Goal: Task Accomplishment & Management: Complete application form

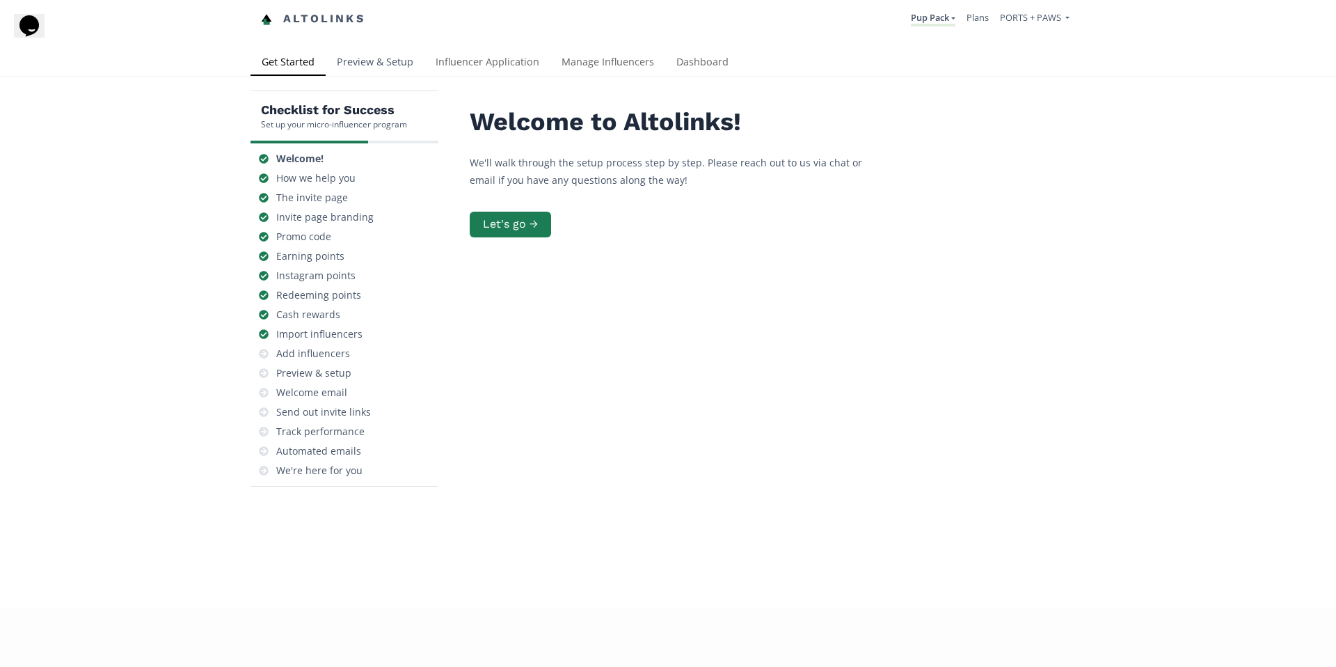
click at [396, 61] on link "Preview & Setup" at bounding box center [375, 63] width 99 height 28
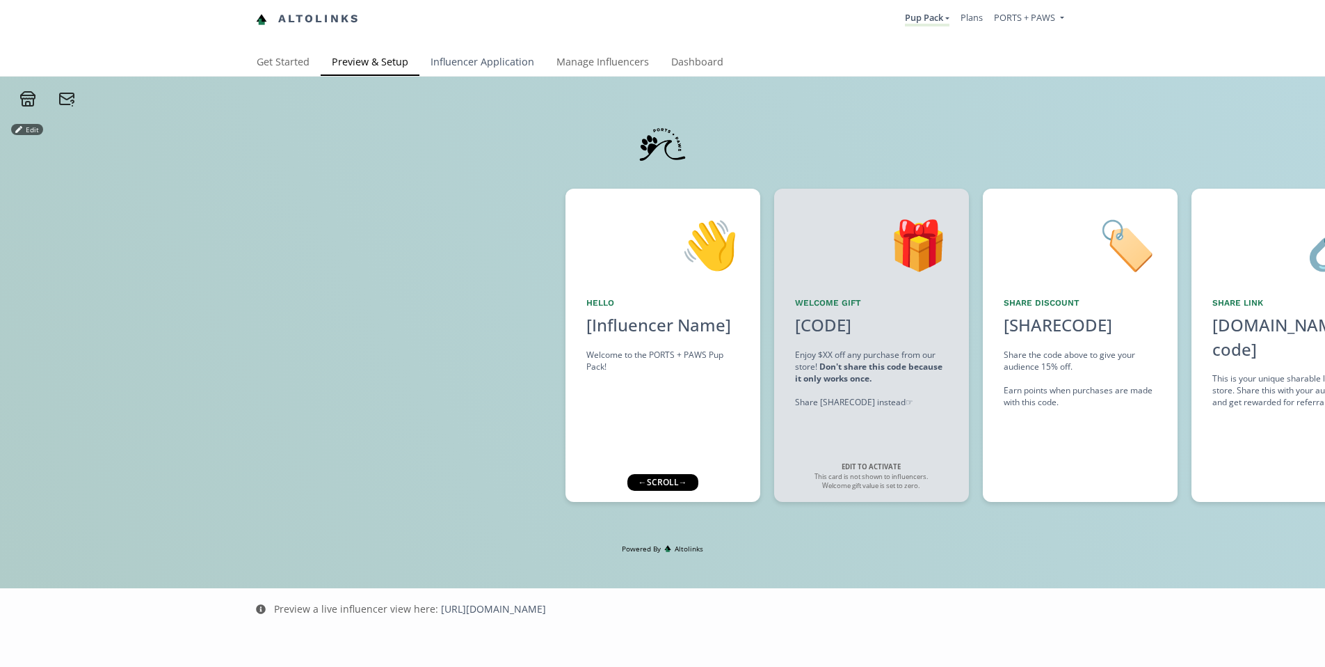
click at [487, 70] on link "Influencer Application" at bounding box center [483, 63] width 126 height 28
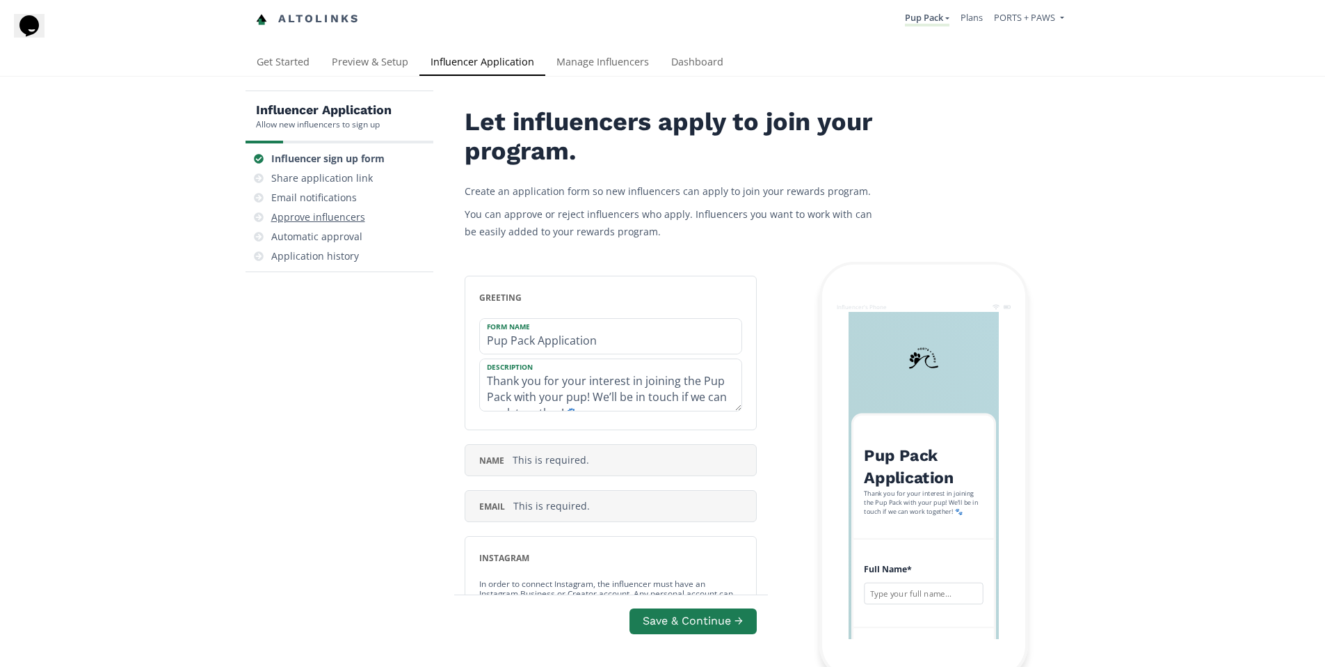
click at [339, 218] on div "Approve influencers" at bounding box center [318, 217] width 94 height 14
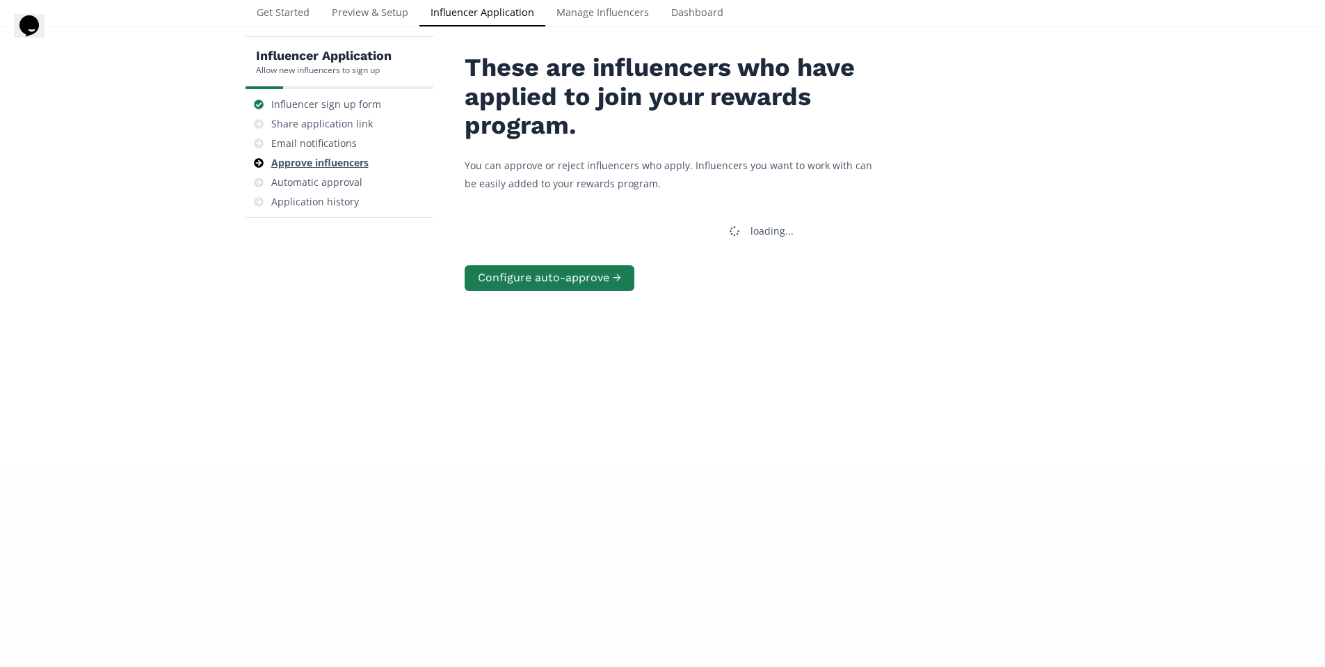
scroll to position [56, 0]
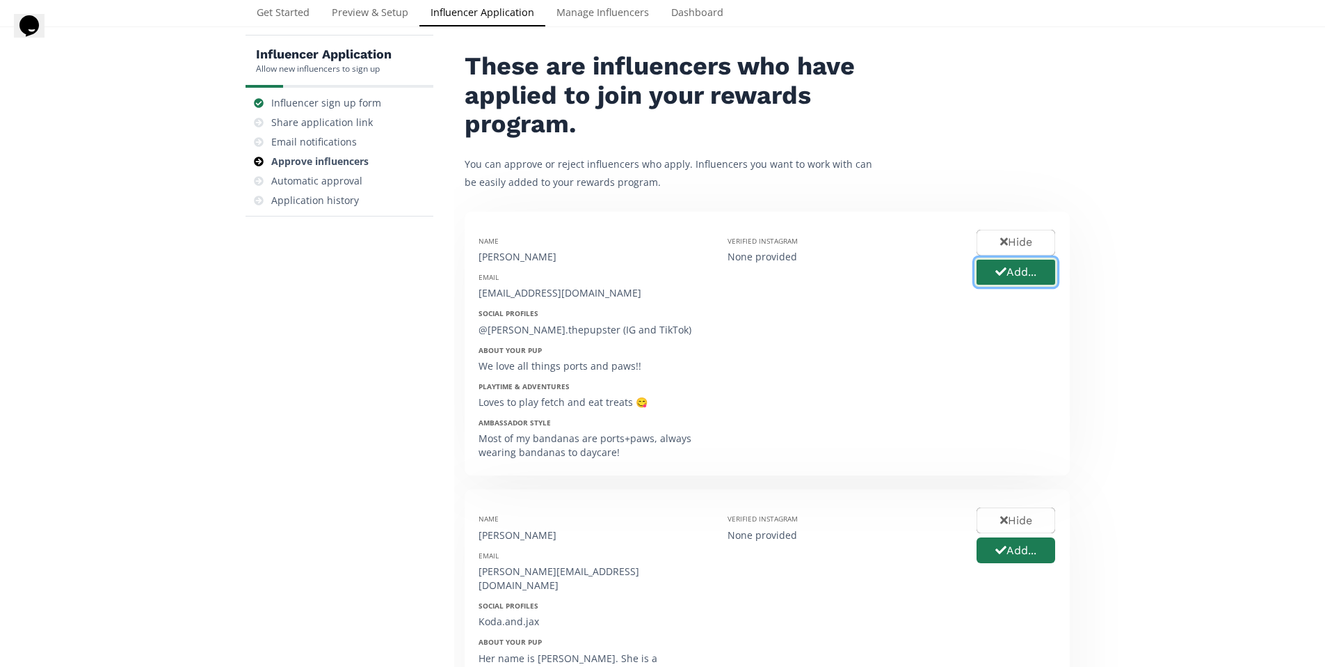
click at [1022, 275] on button "Add..." at bounding box center [1016, 272] width 83 height 30
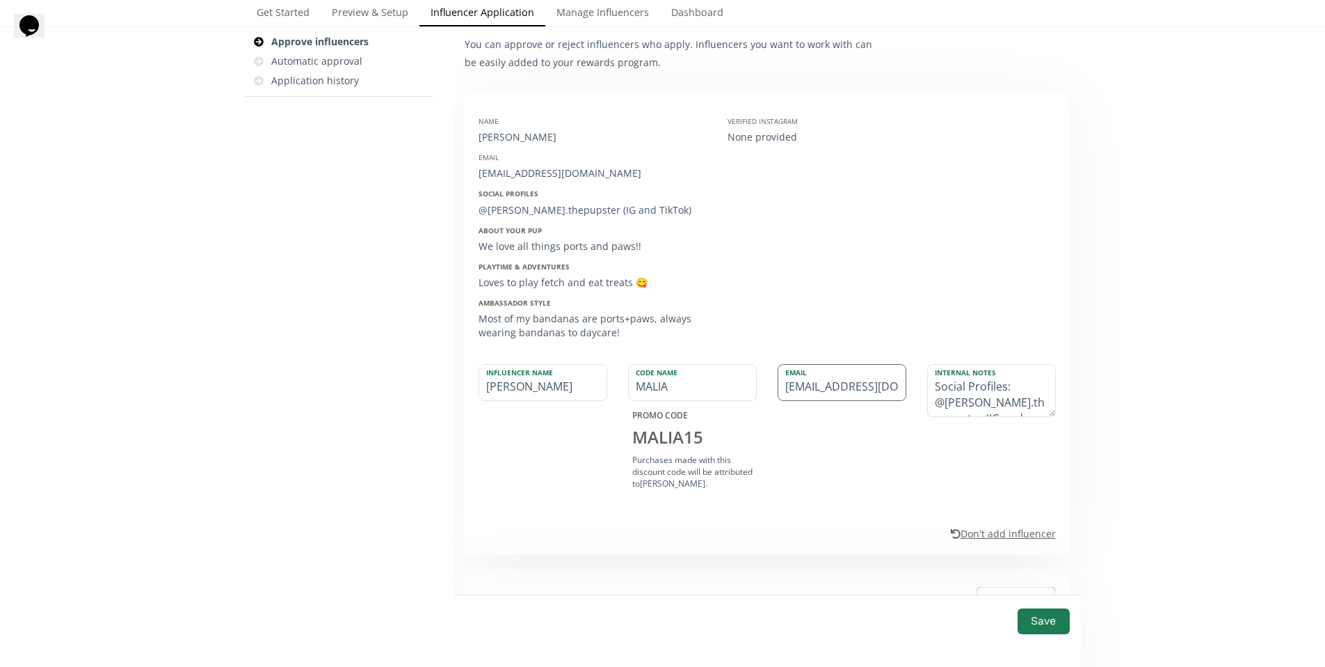
scroll to position [225, 0]
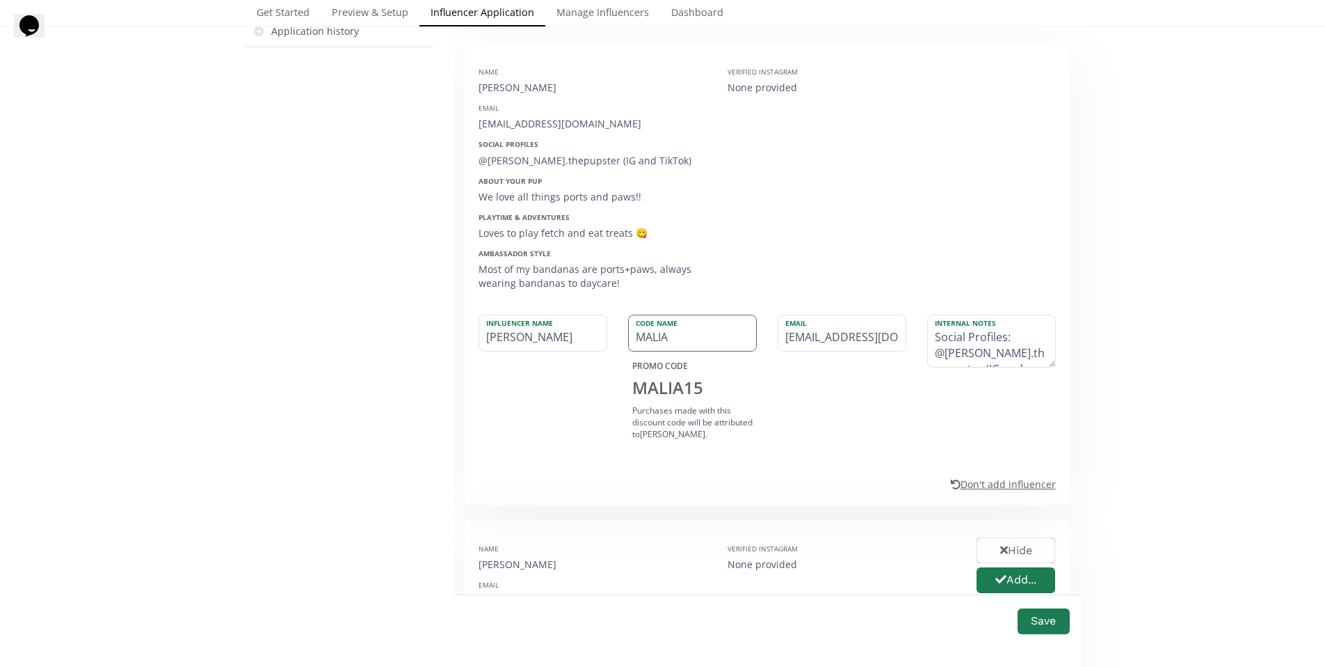
click at [654, 332] on input "MALIA" at bounding box center [692, 332] width 127 height 35
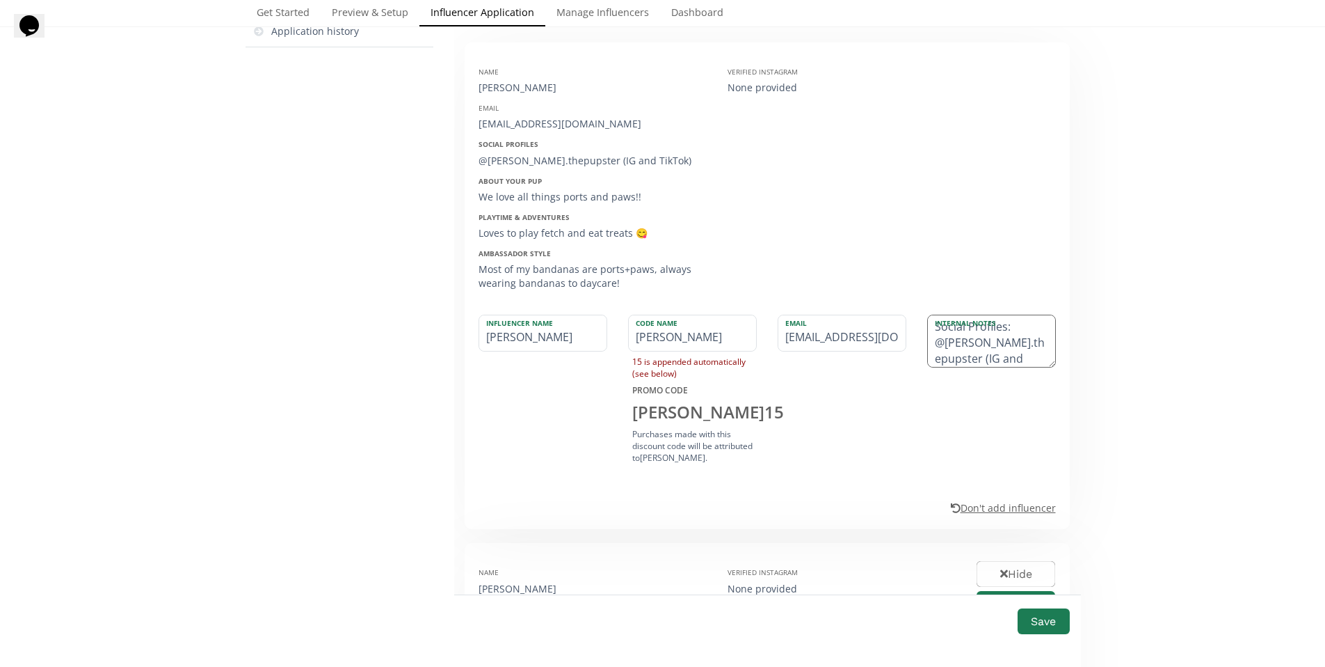
scroll to position [11, 0]
type input "LUNA"
drag, startPoint x: 1012, startPoint y: 359, endPoint x: 978, endPoint y: 360, distance: 34.1
click at [978, 362] on textarea "Social Profiles: @luna.thepupster (IG and TikTok) About your pup: We love all t…" at bounding box center [991, 340] width 127 height 51
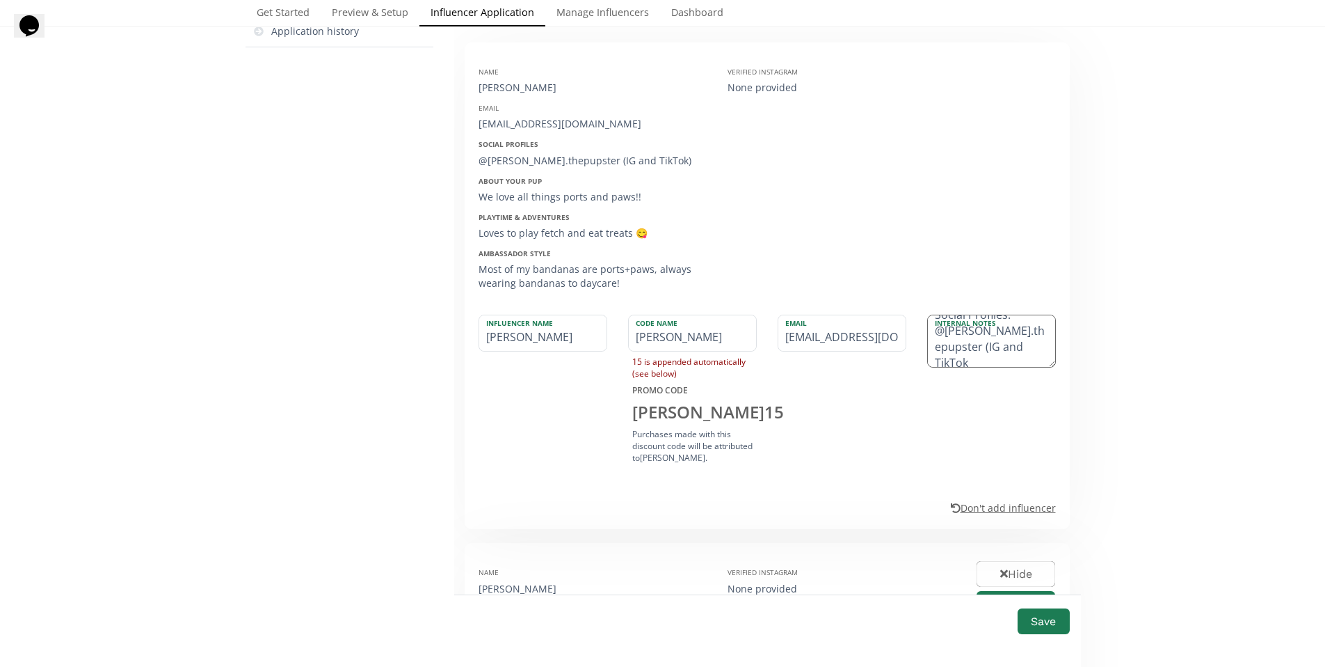
click at [1011, 346] on textarea "Social Profiles: @luna.thepupster (IG and TikTok About your pup: We love all th…" at bounding box center [991, 340] width 127 height 51
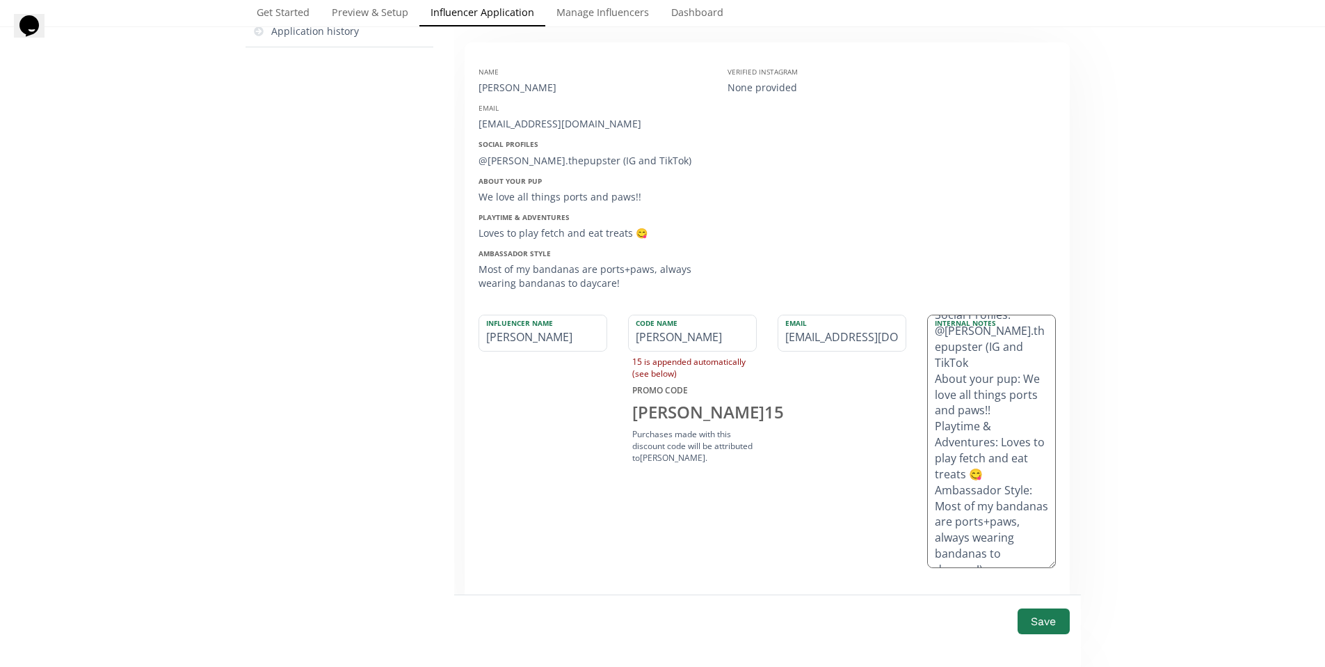
scroll to position [6, 0]
drag, startPoint x: 1054, startPoint y: 362, endPoint x: 1035, endPoint y: 550, distance: 188.9
click at [1042, 579] on textarea "Social Profiles: @luna.thepupster (IG and TikTok About your pup: We love all th…" at bounding box center [991, 449] width 127 height 269
drag, startPoint x: 936, startPoint y: 364, endPoint x: 1012, endPoint y: 365, distance: 75.1
click at [1012, 365] on textarea "Social Profiles: @luna.thepupster (IG and TikTok About your pup: We love all th…" at bounding box center [991, 449] width 127 height 268
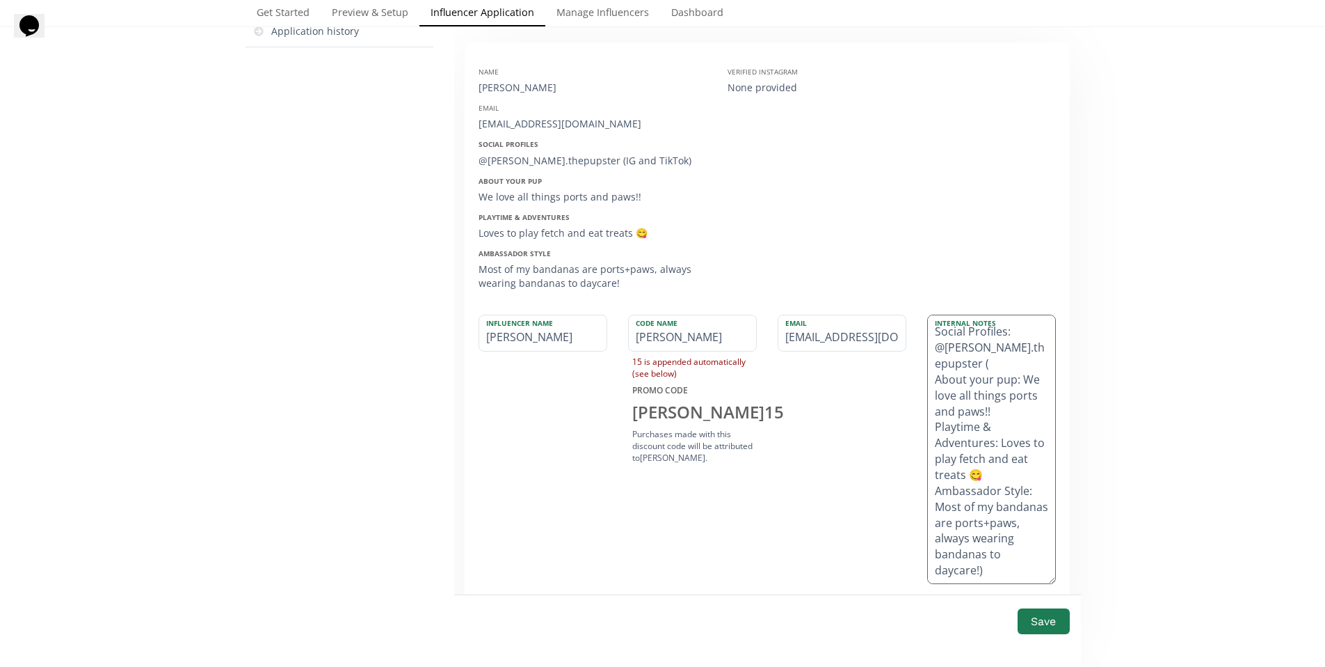
scroll to position [0, 0]
drag, startPoint x: 936, startPoint y: 372, endPoint x: 998, endPoint y: 434, distance: 87.6
click at [998, 434] on textarea "Social Profiles: @luna.thepupster About your pup: We love all things ports and …" at bounding box center [991, 449] width 127 height 268
drag, startPoint x: 936, startPoint y: 433, endPoint x: 1002, endPoint y: 518, distance: 108.1
click at [1002, 518] on textarea "Social Profiles: @luna.thepupster Luna loves to play fetch and eat treats 😋 Amb…" at bounding box center [991, 449] width 127 height 268
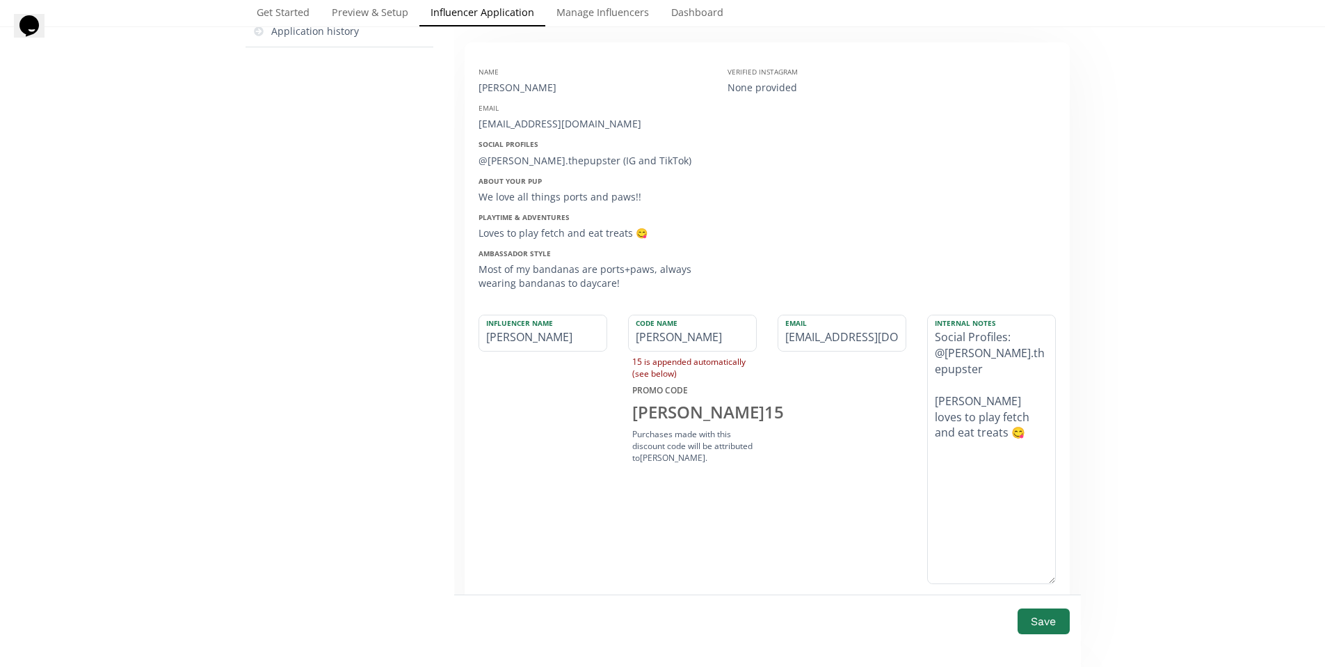
type textarea "Social Profiles: @[PERSON_NAME].thepupster [PERSON_NAME] loves to play fetch an…"
click at [1043, 616] on button "Save" at bounding box center [1044, 621] width 56 height 30
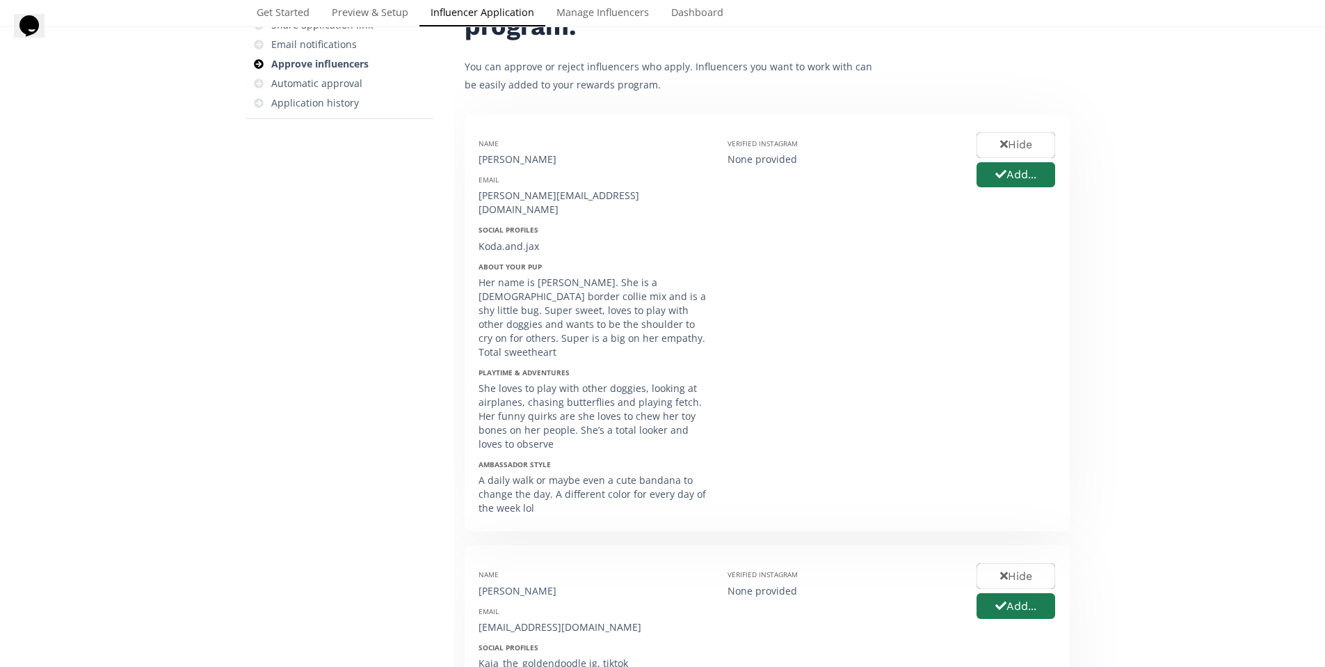
scroll to position [147, 0]
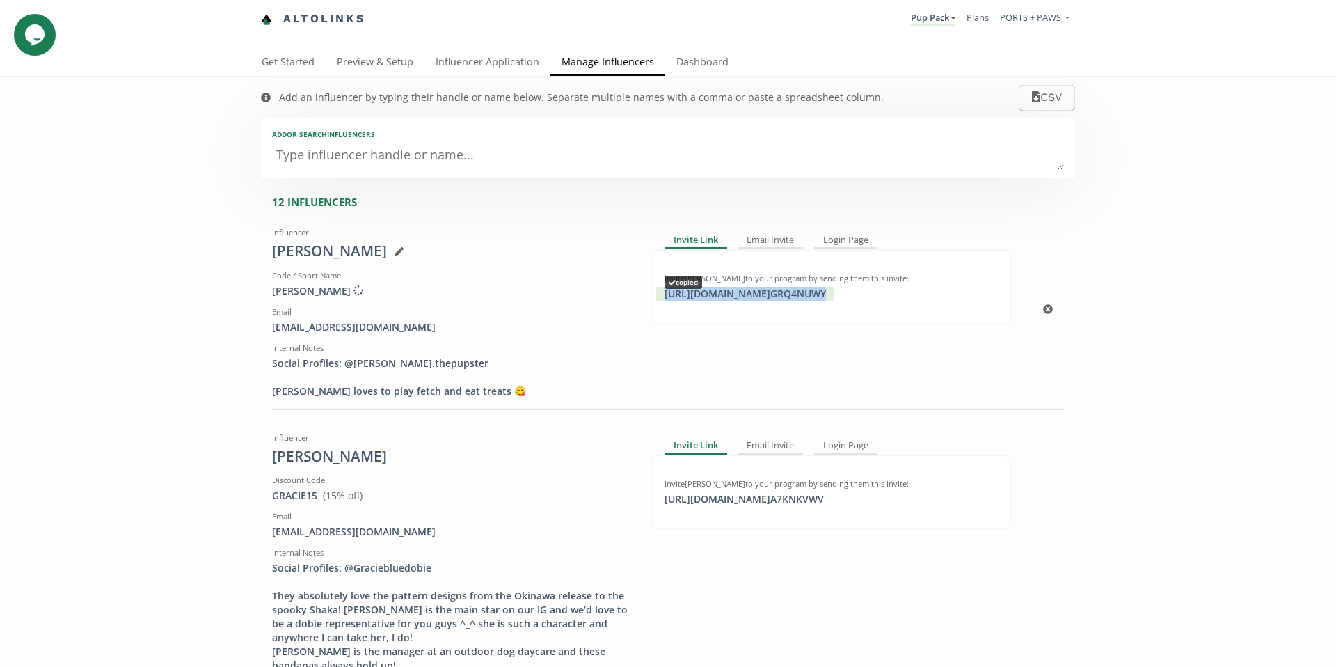
click at [834, 296] on div "https://app.altolinks.com/invite/ GRQ4NUWY copied" at bounding box center [745, 294] width 178 height 14
click at [285, 325] on div "mykunioka@gmail.com" at bounding box center [451, 327] width 359 height 14
click at [287, 326] on div "mykunioka@gmail.com" at bounding box center [451, 327] width 359 height 14
drag, startPoint x: 392, startPoint y: 330, endPoint x: 258, endPoint y: 328, distance: 134.3
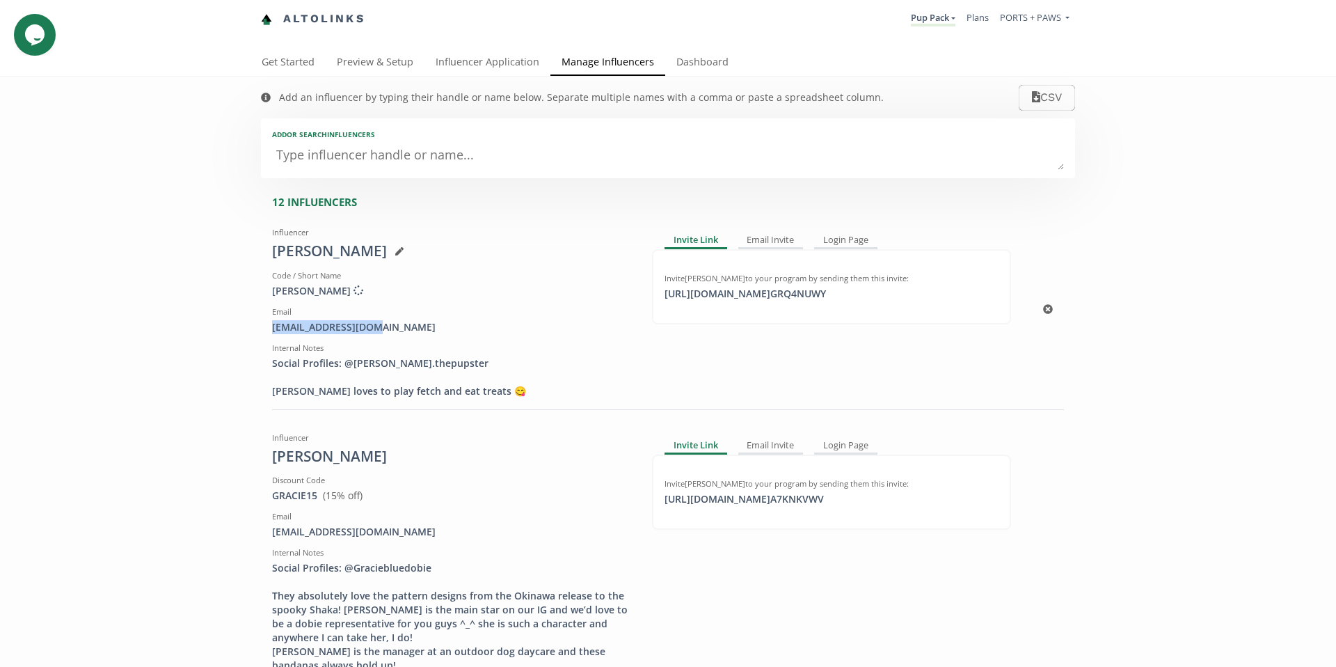
click at [262, 327] on div "Influencer Malia Kunioka Code / Short Name LUNA Creating discount code ... Emai…" at bounding box center [452, 309] width 380 height 177
copy div "mykunioka@gmail.com"
click at [481, 61] on link "Influencer Application" at bounding box center [487, 63] width 126 height 28
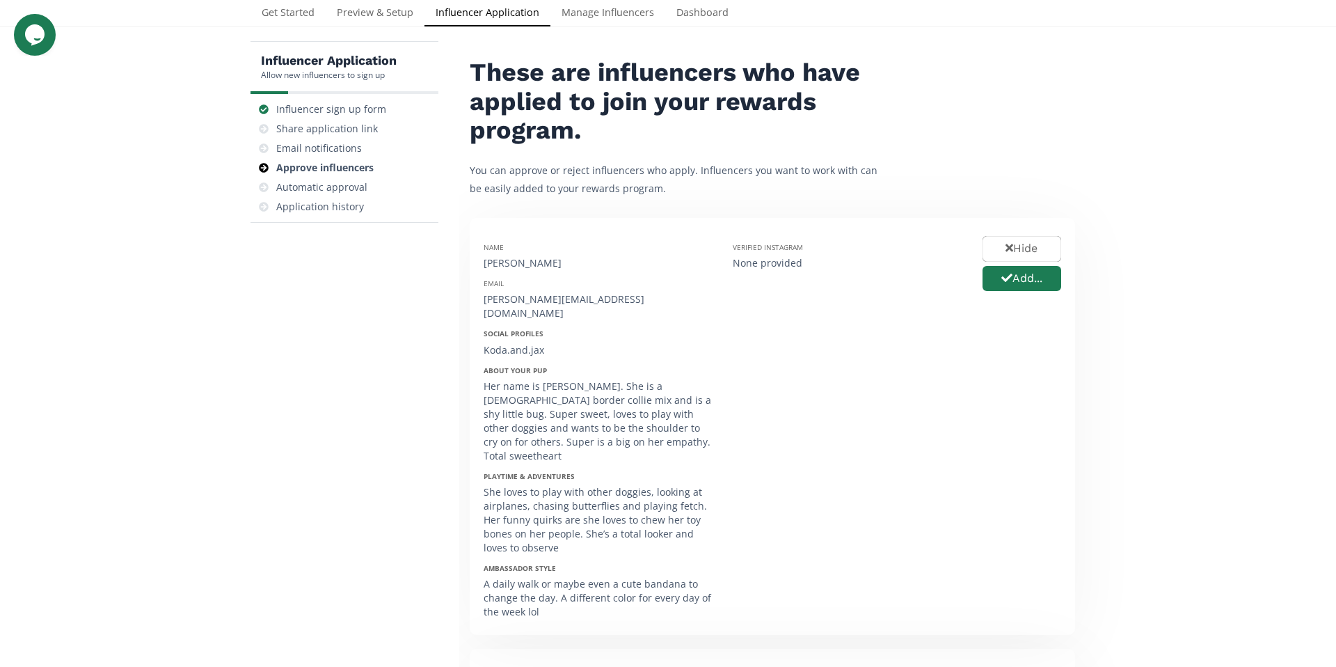
scroll to position [50, 0]
click at [1031, 281] on button "Add..." at bounding box center [1021, 278] width 79 height 26
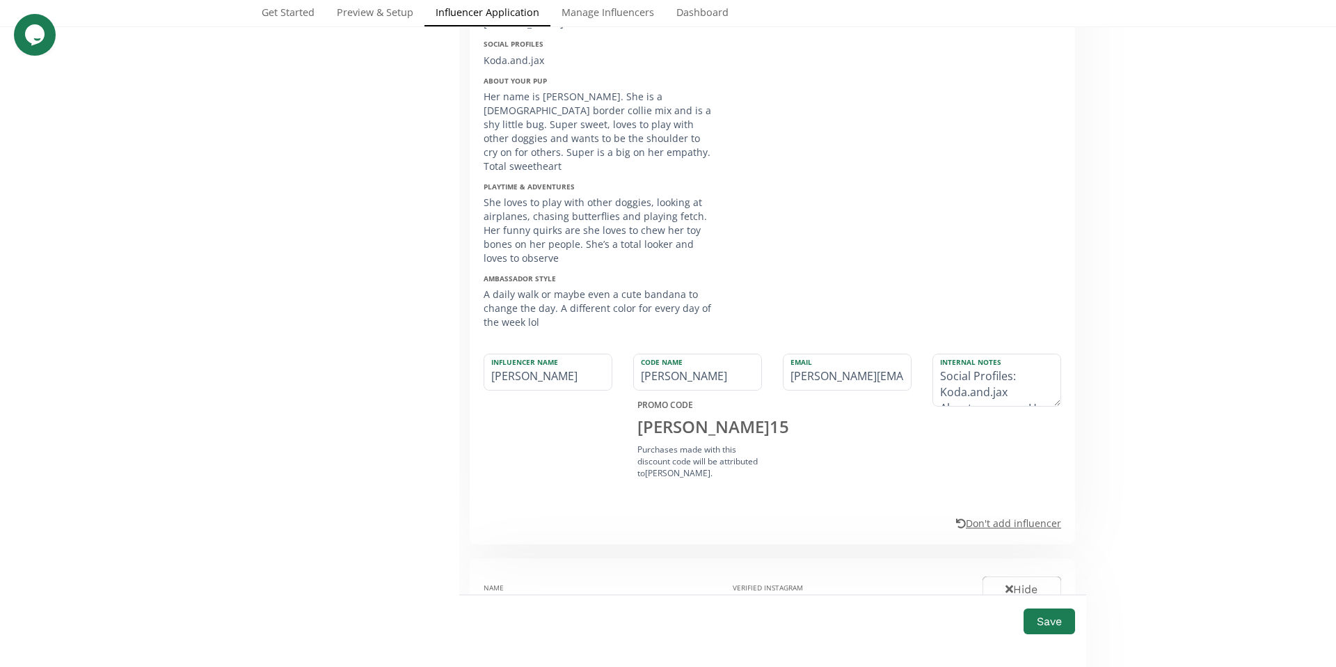
scroll to position [310, 0]
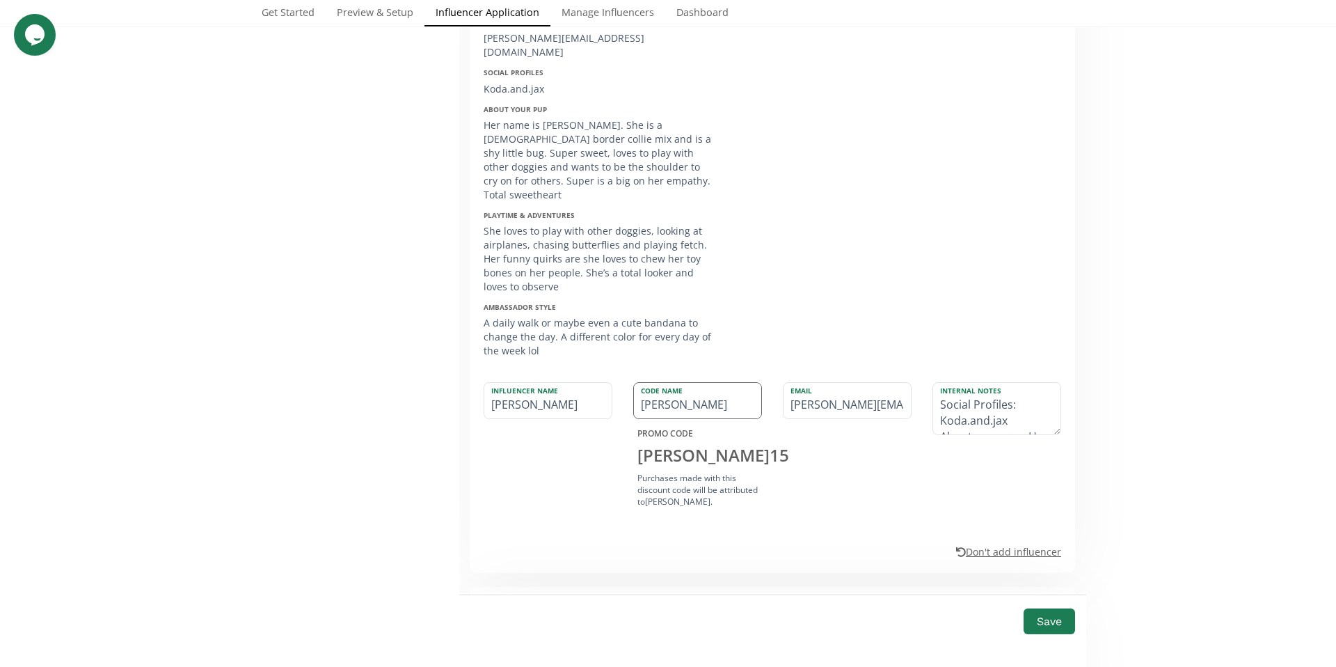
click at [670, 383] on input "SARAH" at bounding box center [697, 400] width 127 height 35
type input "J"
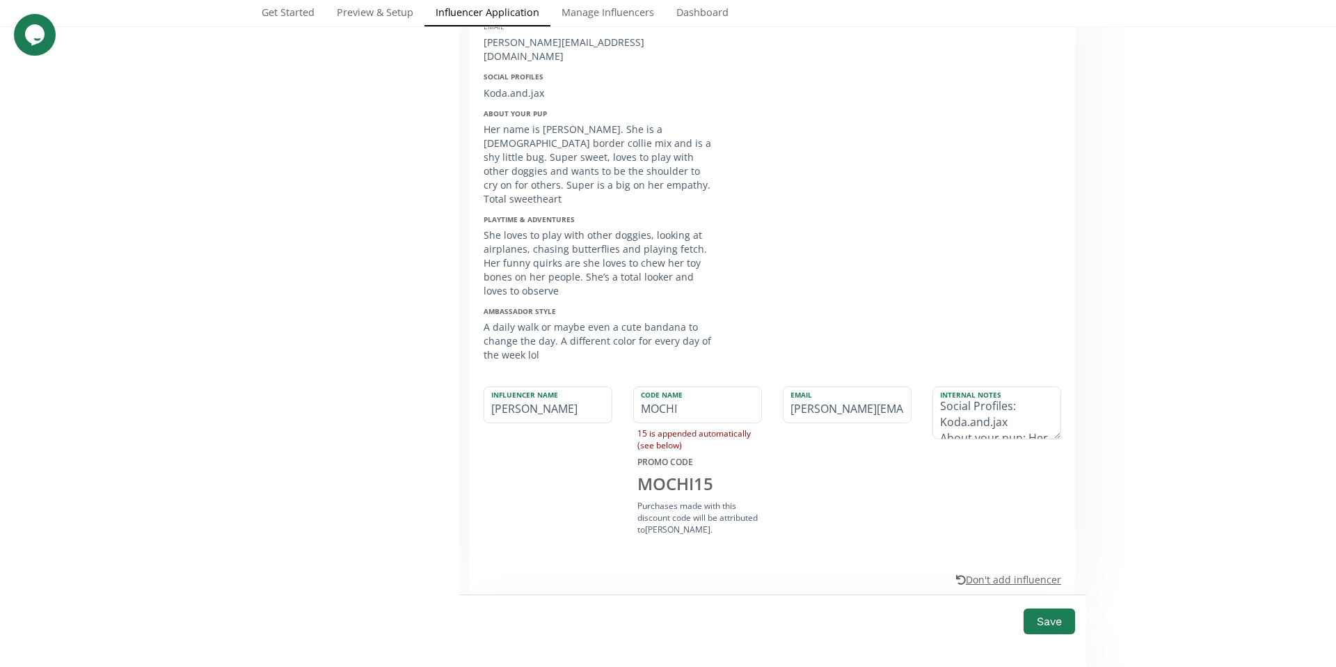
scroll to position [307, 0]
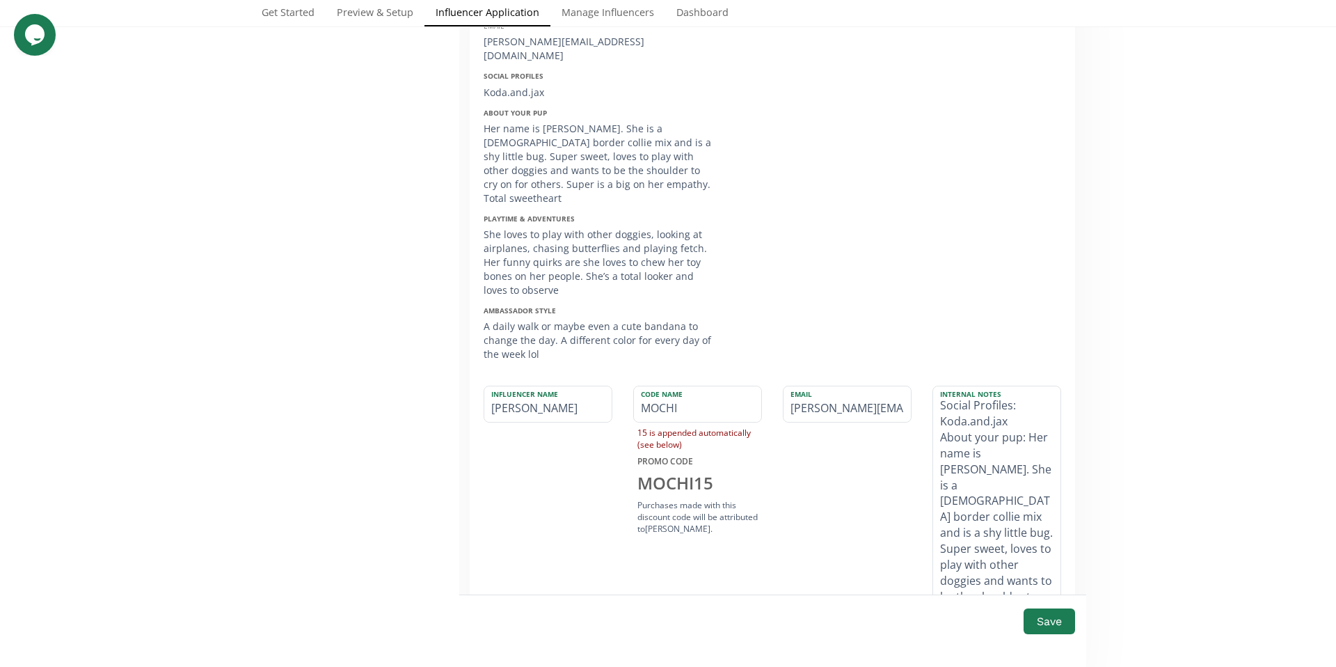
drag, startPoint x: 1050, startPoint y: 408, endPoint x: 1035, endPoint y: 593, distance: 186.4
type input "MOCHI"
click at [978, 435] on textarea "Social Profiles: Koda.and.jax About your pup: Her name is Mochi. She is a 5mont…" at bounding box center [996, 504] width 127 height 237
click at [933, 410] on textarea "Social Profiles: Koda.and.jax About your pup: Her name is Mochi. She is a 5mont…" at bounding box center [996, 504] width 127 height 237
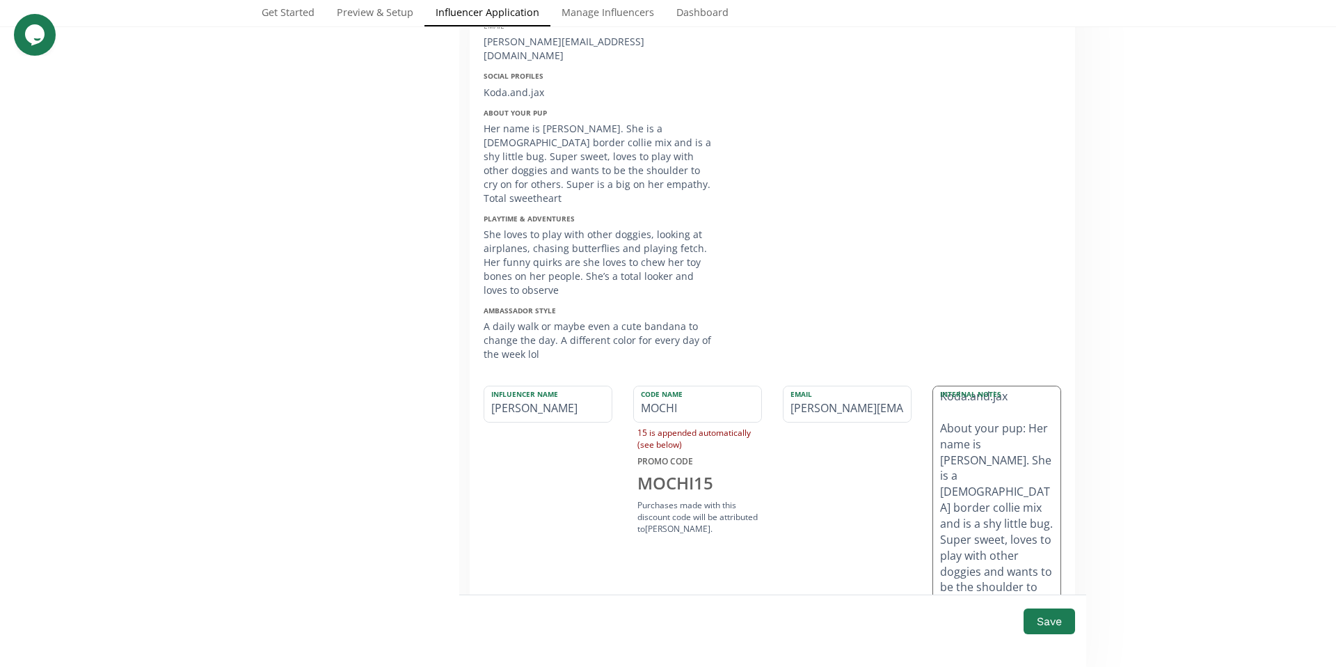
scroll to position [31, 0]
drag, startPoint x: 1000, startPoint y: 414, endPoint x: 936, endPoint y: 402, distance: 65.1
click at [936, 402] on textarea "Social Profiles: Koda.and.jax About your pup: Her name is Mochi. She is a 5mont…" at bounding box center [996, 504] width 127 height 237
click at [991, 398] on textarea "Social Profiles: Koda.and.jax Mochi. She is a 5month old border collie mix and …" at bounding box center [996, 504] width 127 height 237
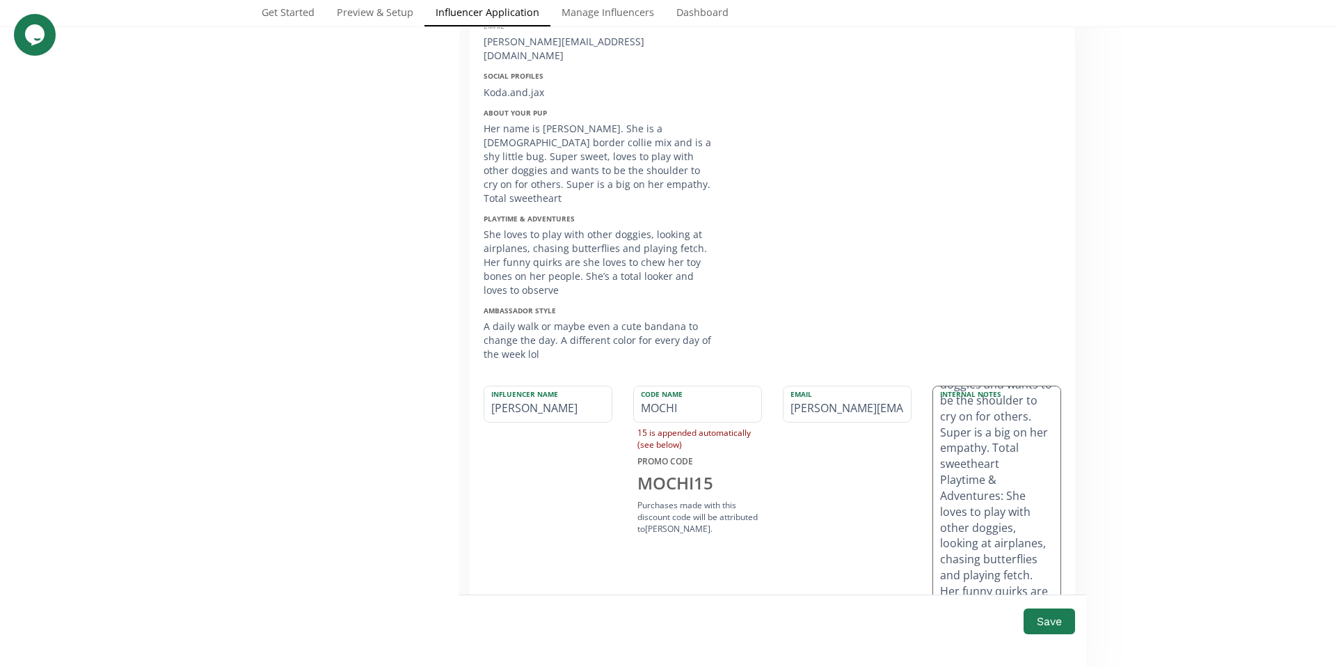
drag, startPoint x: 935, startPoint y: 454, endPoint x: 998, endPoint y: 466, distance: 63.7
click at [998, 466] on textarea "Social Profiles: Koda.and.jax Mochi is a 5month old border collie mix and is a …" at bounding box center [996, 504] width 127 height 237
drag, startPoint x: 935, startPoint y: 490, endPoint x: 1012, endPoint y: 577, distance: 115.8
click at [1012, 577] on textarea "Social Profiles: Koda.and.jax Mochi is a 5month old border collie mix and is a …" at bounding box center [996, 504] width 127 height 237
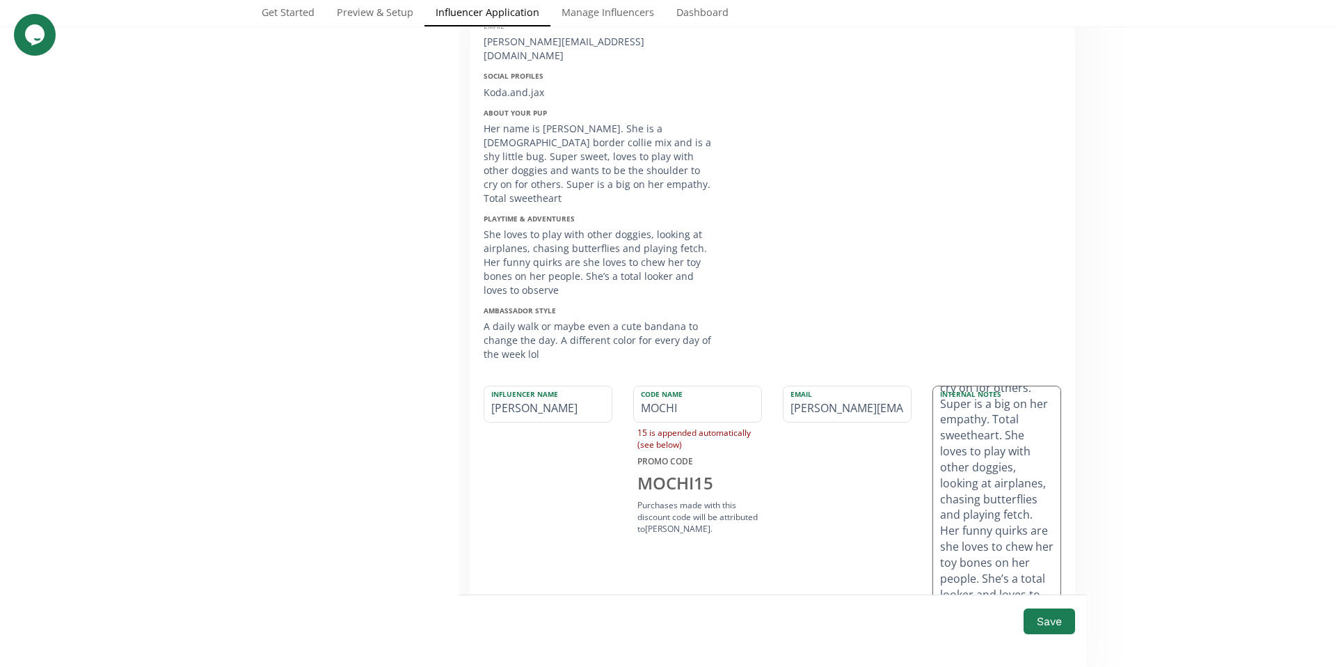
scroll to position [228, 0]
type textarea "Social Profiles: Koda.and.jax Mochi is a 5month old border collie mix and is a …"
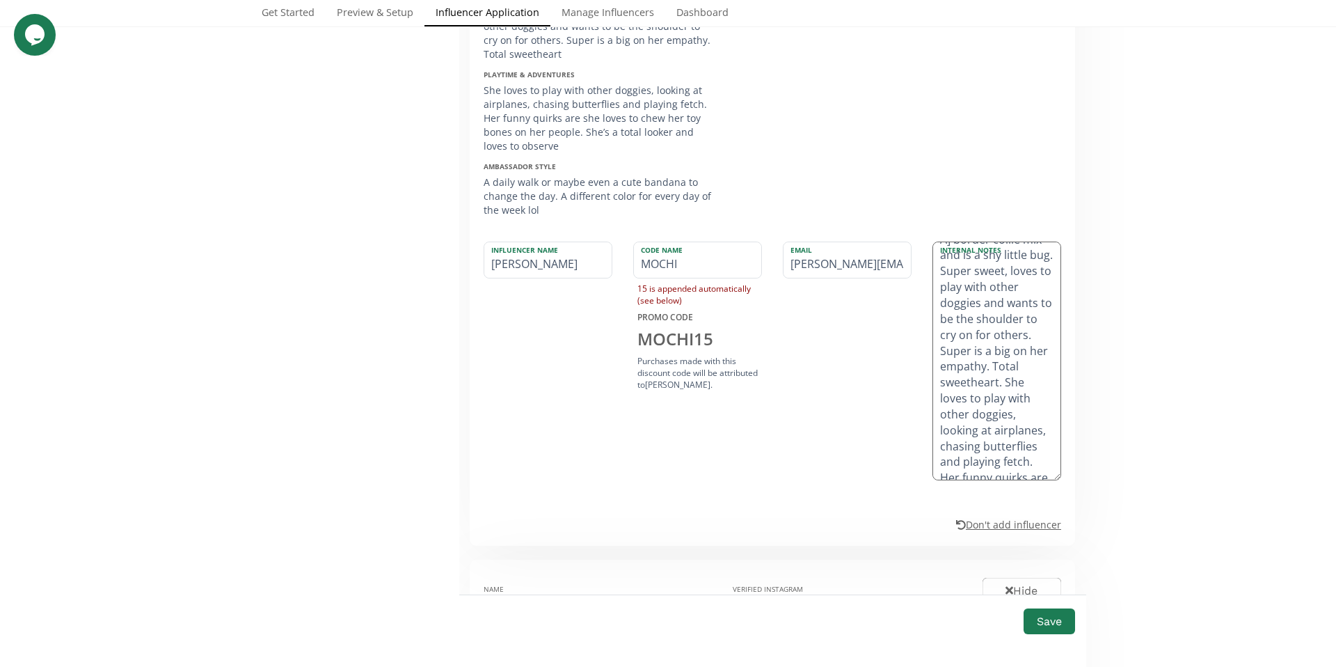
scroll to position [0, 0]
click at [1046, 630] on button "Save" at bounding box center [1049, 621] width 56 height 30
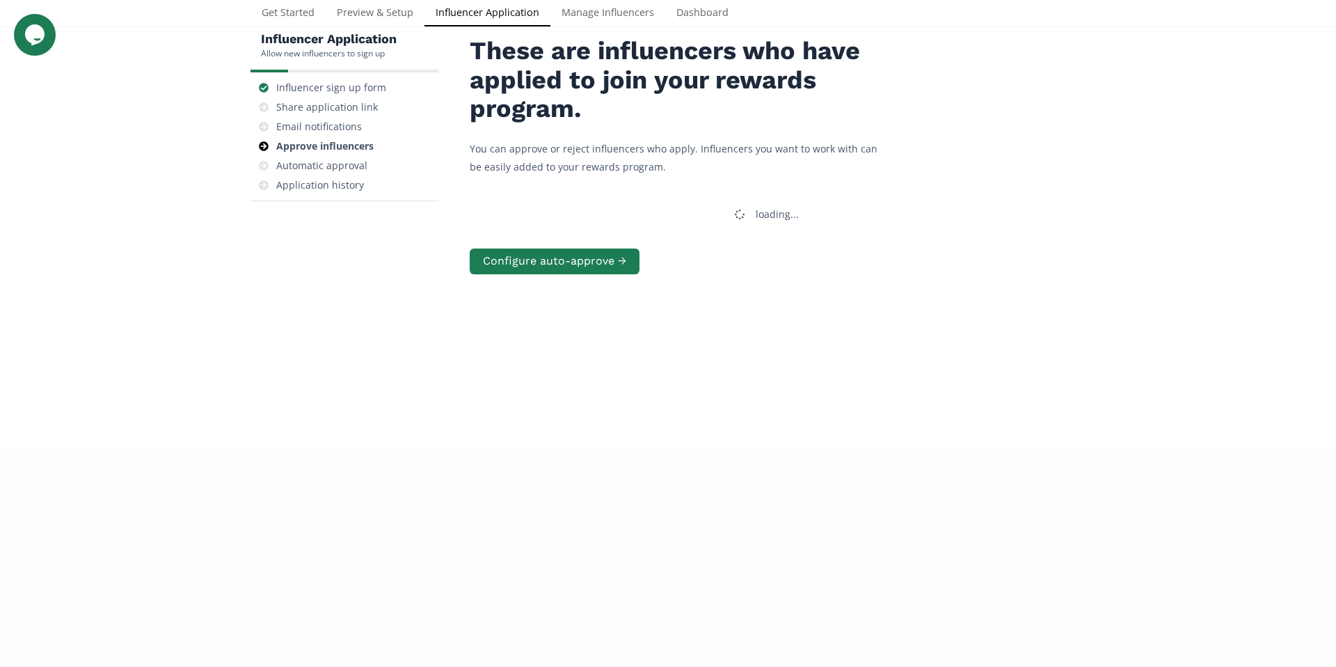
scroll to position [10, 0]
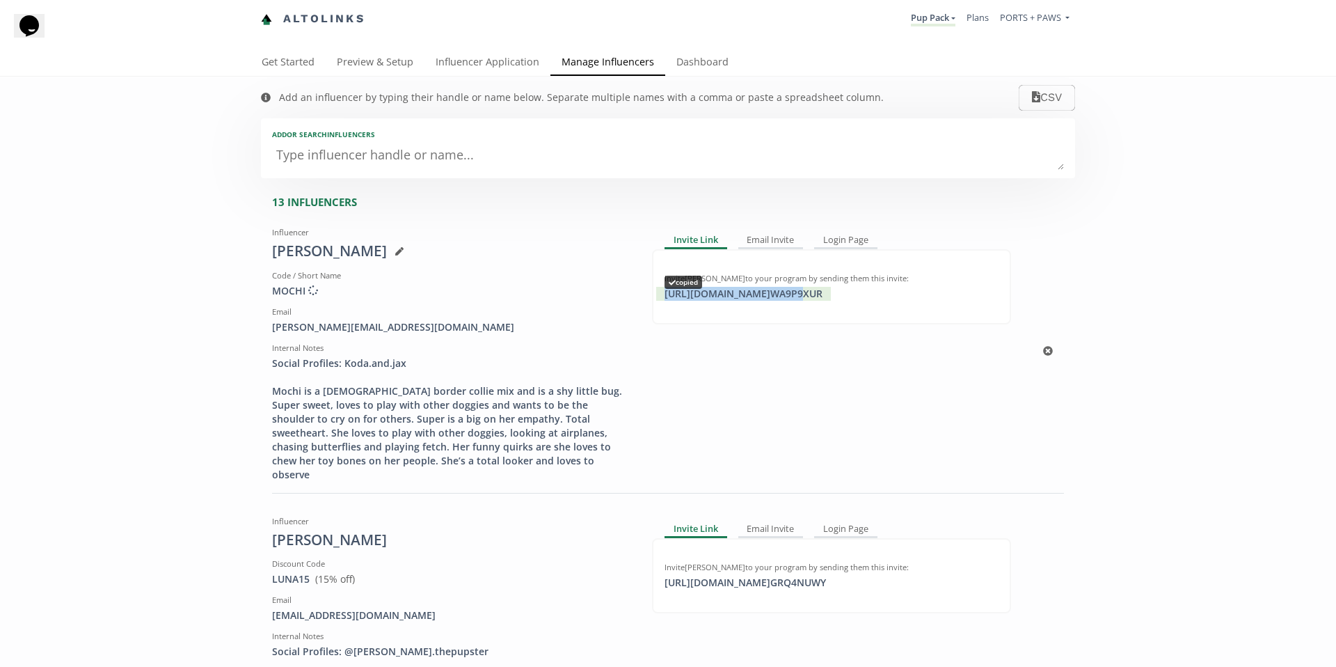
click at [831, 294] on div "https://app.altolinks.com/invite/ WA9P9XUR copied" at bounding box center [743, 294] width 175 height 14
drag, startPoint x: 445, startPoint y: 326, endPoint x: 255, endPoint y: 327, distance: 189.9
copy div "sarah.kololei.fukushima@gmail.com"
click at [478, 64] on link "Influencer Application" at bounding box center [487, 63] width 126 height 28
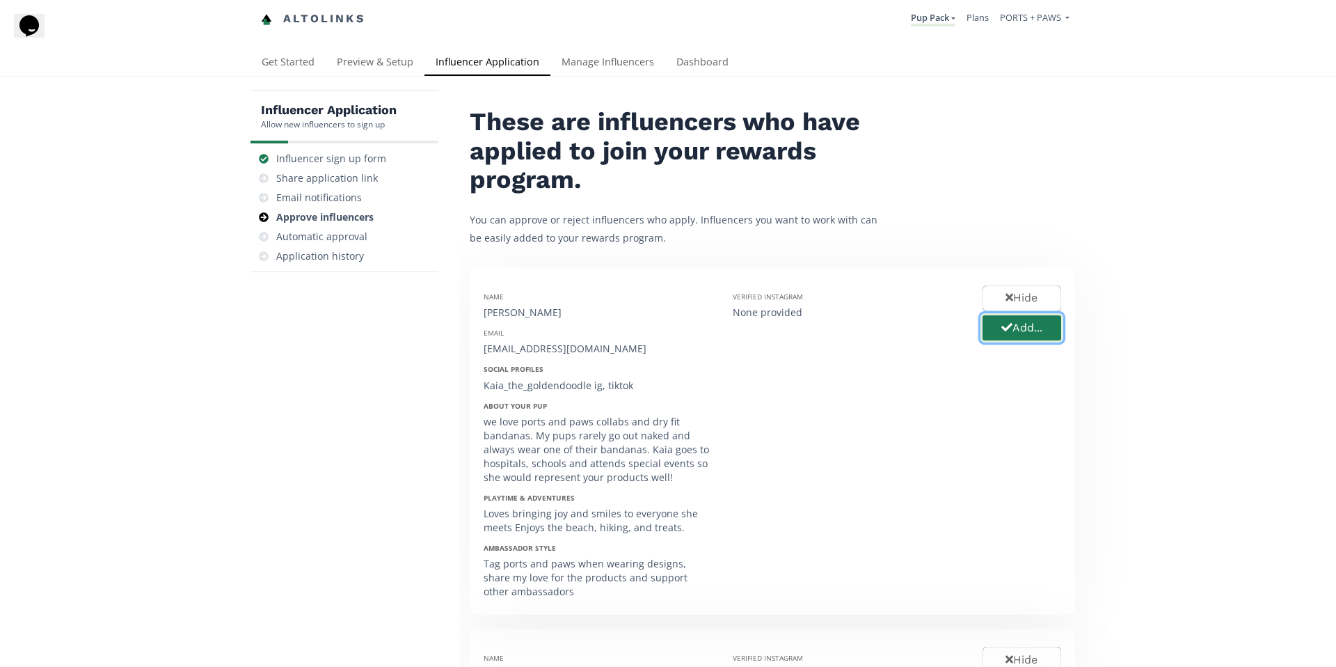
click at [1025, 330] on button "Add..." at bounding box center [1021, 328] width 83 height 30
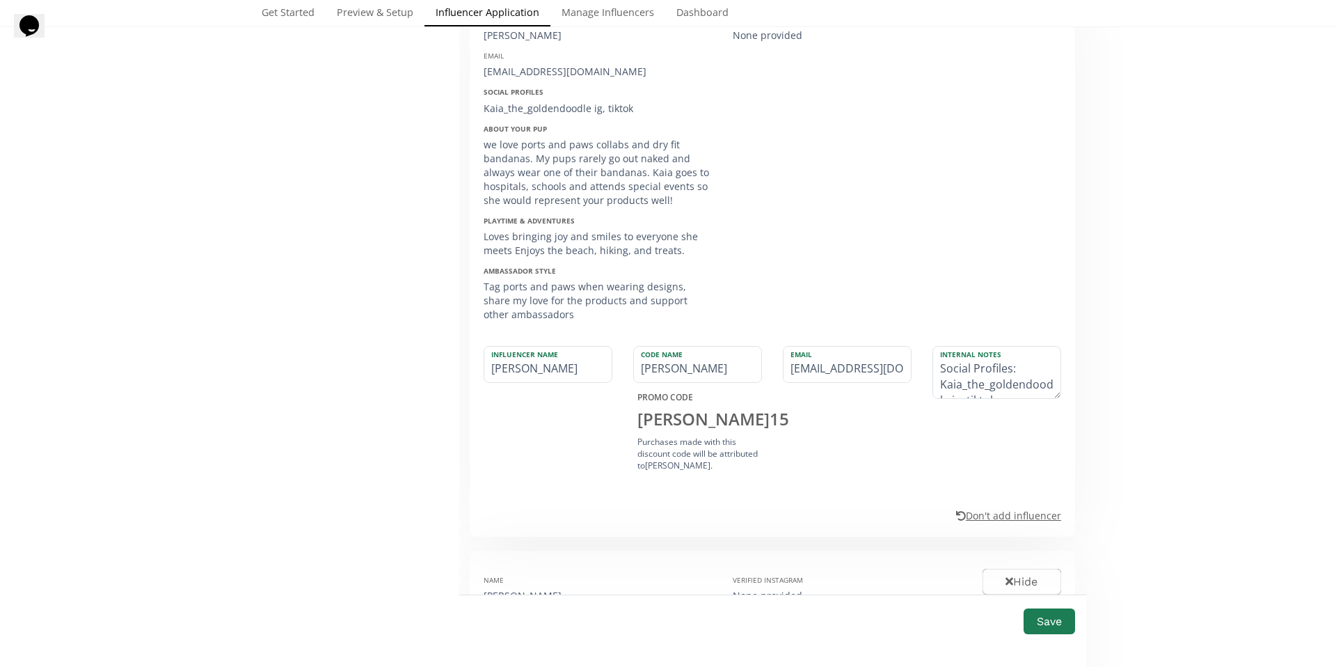
scroll to position [260, 0]
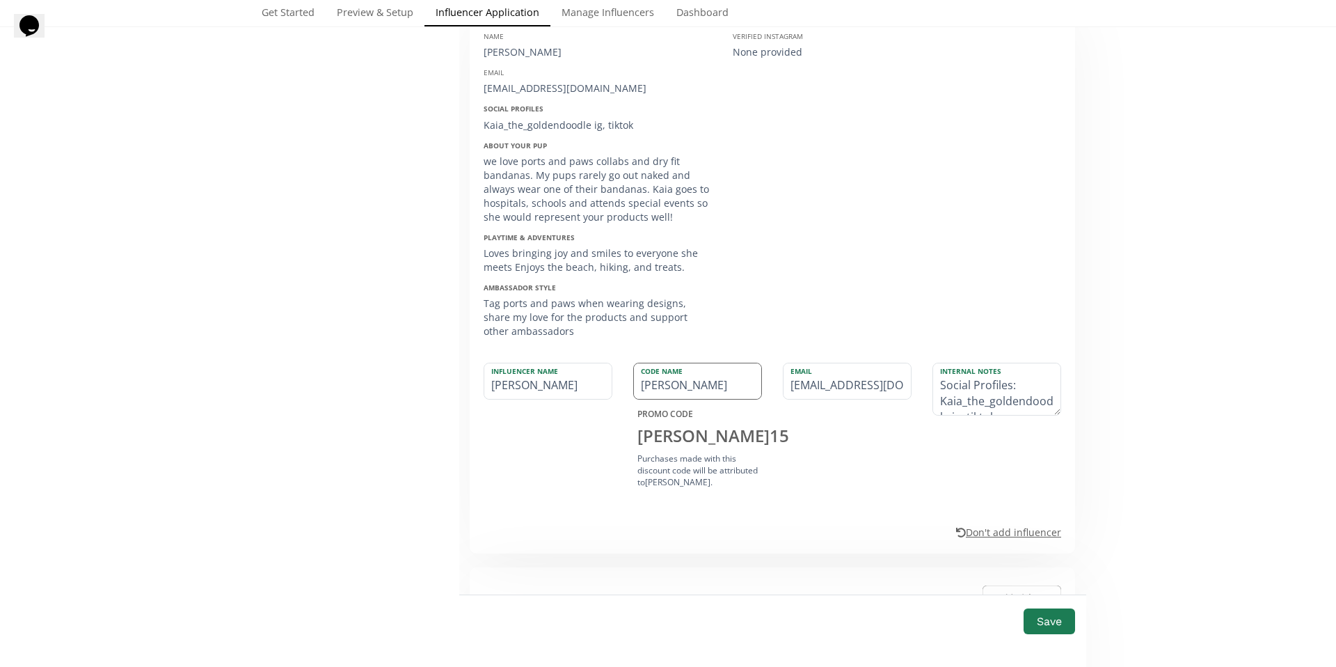
click at [665, 384] on input "[PERSON_NAME]" at bounding box center [697, 380] width 127 height 35
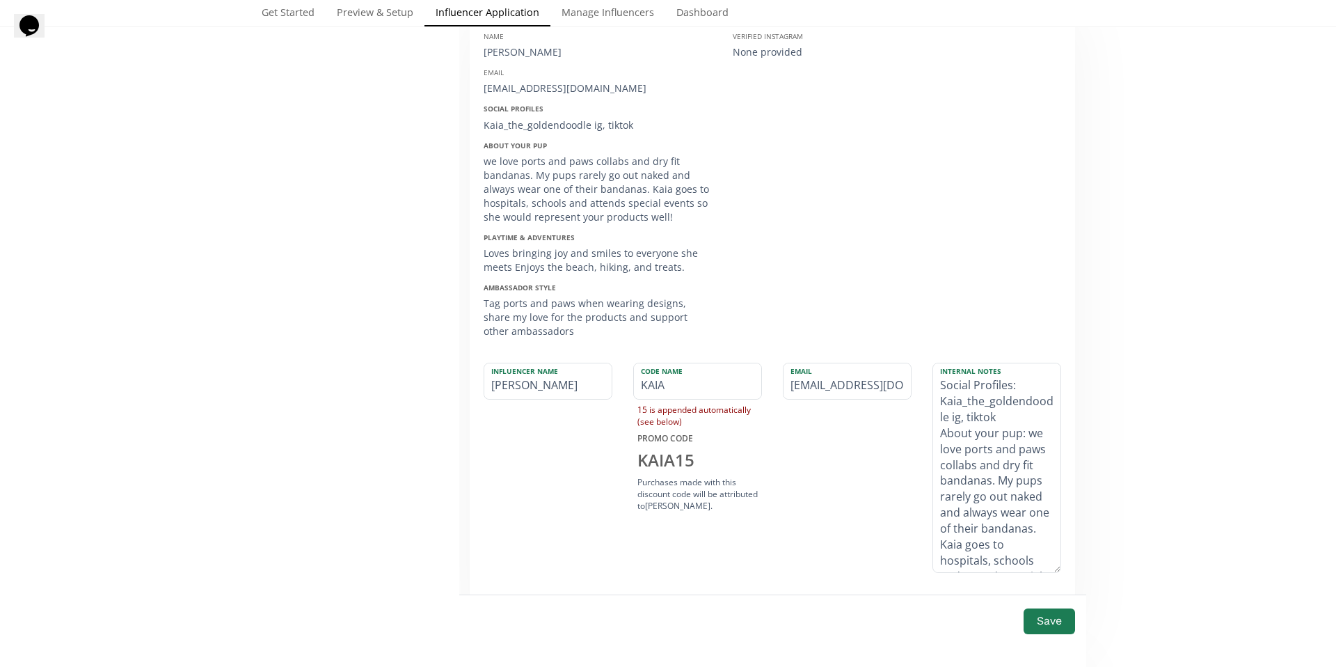
drag, startPoint x: 1051, startPoint y: 413, endPoint x: 1066, endPoint y: 572, distance: 159.3
click at [1066, 572] on div "Name [PERSON_NAME] [PERSON_NAME][EMAIL_ADDRESS][DOMAIN_NAME] Social Profiles Ka…" at bounding box center [772, 323] width 605 height 632
type input "KAIA"
drag, startPoint x: 962, startPoint y: 393, endPoint x: 1005, endPoint y: 396, distance: 43.2
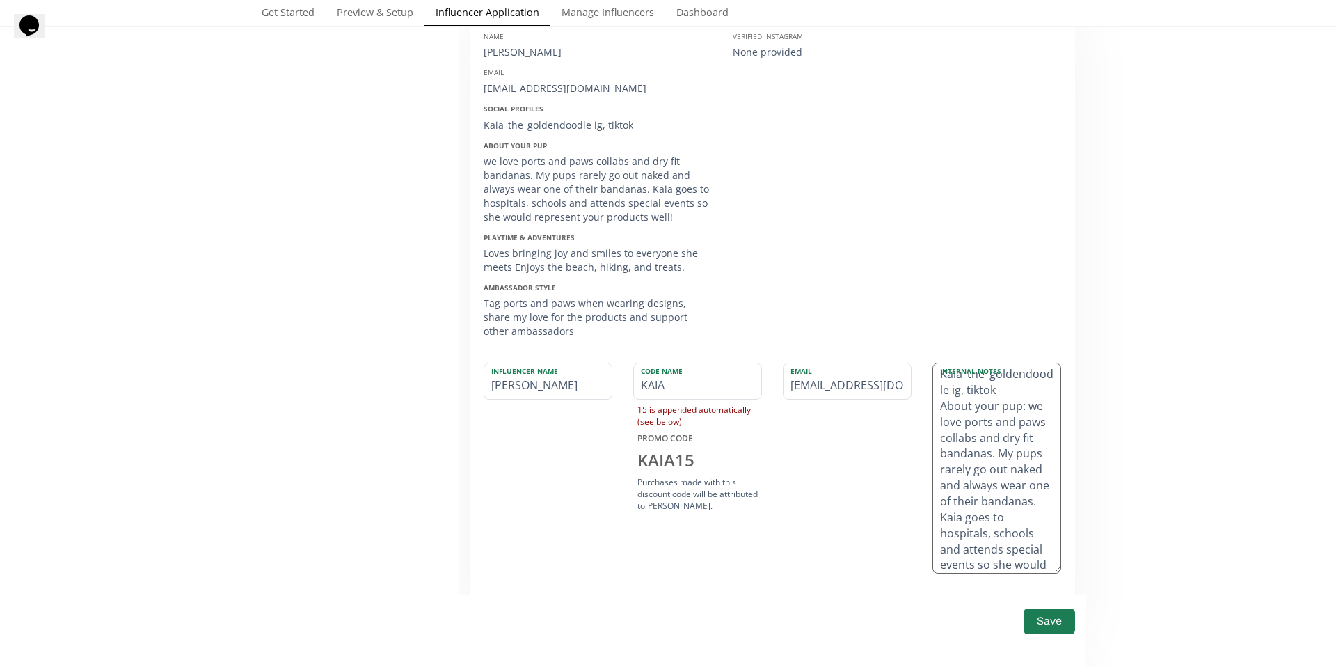
click at [1005, 396] on textarea "Social Profiles: Kaia_the_goldendoodle ig, tiktok About your pup: we love ports…" at bounding box center [996, 467] width 127 height 209
click at [934, 408] on textarea "Social Profiles: Kaia_the_goldendoodle About your pup: we love ports and paws c…" at bounding box center [996, 467] width 127 height 209
drag, startPoint x: 1035, startPoint y: 426, endPoint x: 938, endPoint y: 428, distance: 97.4
click at [938, 428] on textarea "Social Profiles: Kaia_the_goldendoodle About your pup: we love ports and paws c…" at bounding box center [996, 467] width 127 height 209
drag, startPoint x: 950, startPoint y: 488, endPoint x: 933, endPoint y: 429, distance: 61.4
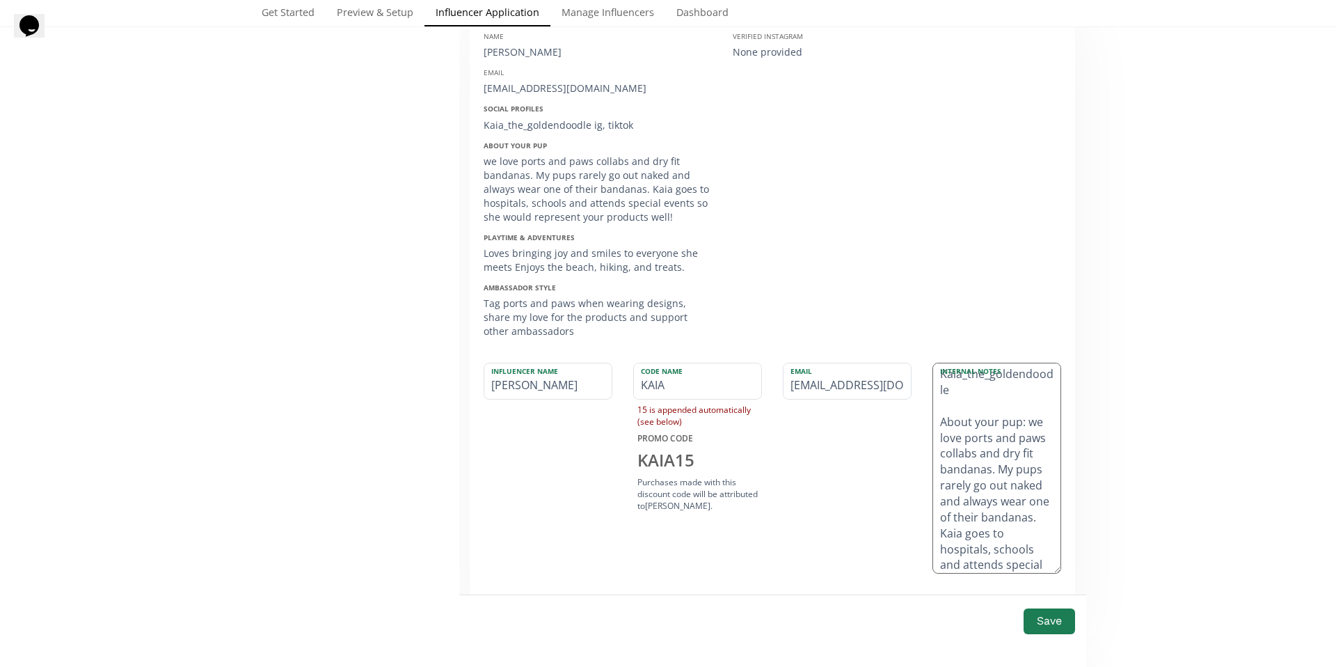
click at [933, 429] on textarea "Social Profiles: Kaia_the_goldendoodle About your pup: we love ports and paws c…" at bounding box center [996, 467] width 127 height 209
click at [975, 421] on textarea "Social Profiles: Kaia_the_goldendoodle Kaia pups rarely go out naked and always…" at bounding box center [996, 467] width 127 height 209
click at [1005, 425] on textarea "Social Profiles: Kaia_the_goldendoodle [PERSON_NAME] rarely go out naked and al…" at bounding box center [996, 467] width 127 height 209
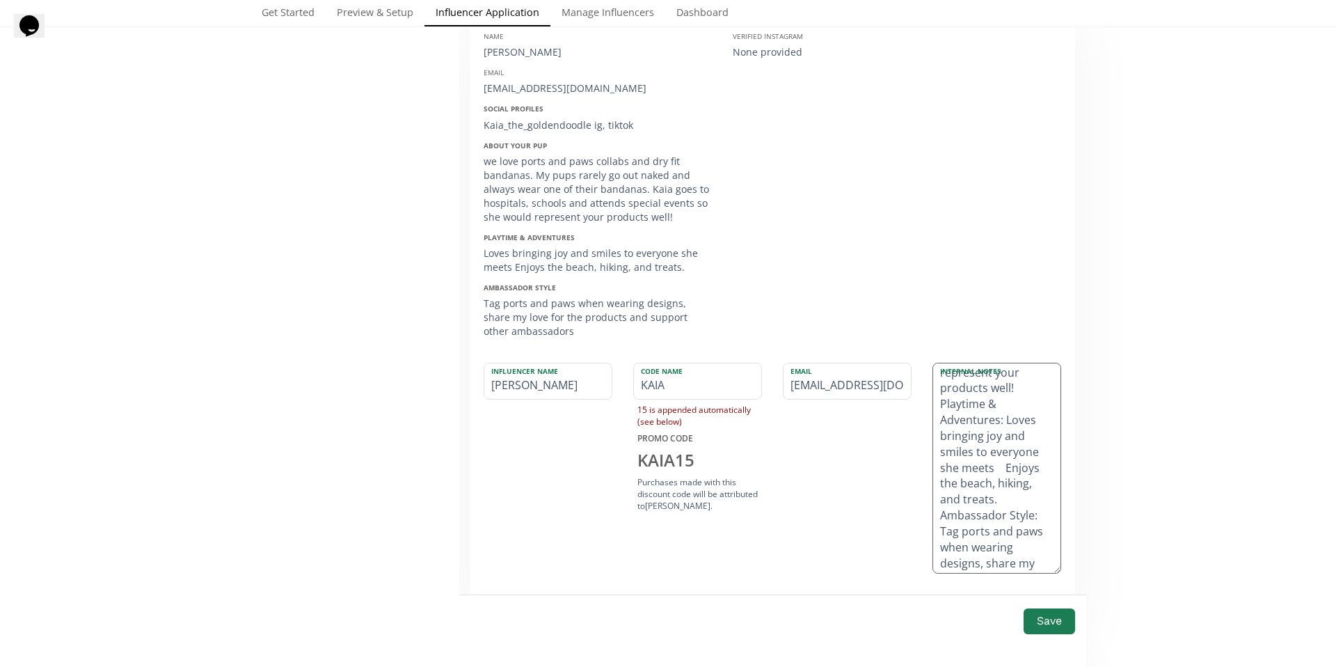
drag, startPoint x: 934, startPoint y: 406, endPoint x: 1001, endPoint y: 418, distance: 68.0
click at [1001, 418] on textarea "Social Profiles: Kaia_the_goldendoodle [PERSON_NAME] rarely goes out naked and …" at bounding box center [996, 467] width 127 height 209
click at [979, 446] on textarea "Social Profiles: Kaia_the_goldendoodle [PERSON_NAME] rarely goes out naked and …" at bounding box center [996, 467] width 127 height 209
drag, startPoint x: 933, startPoint y: 501, endPoint x: 1000, endPoint y: 572, distance: 97.9
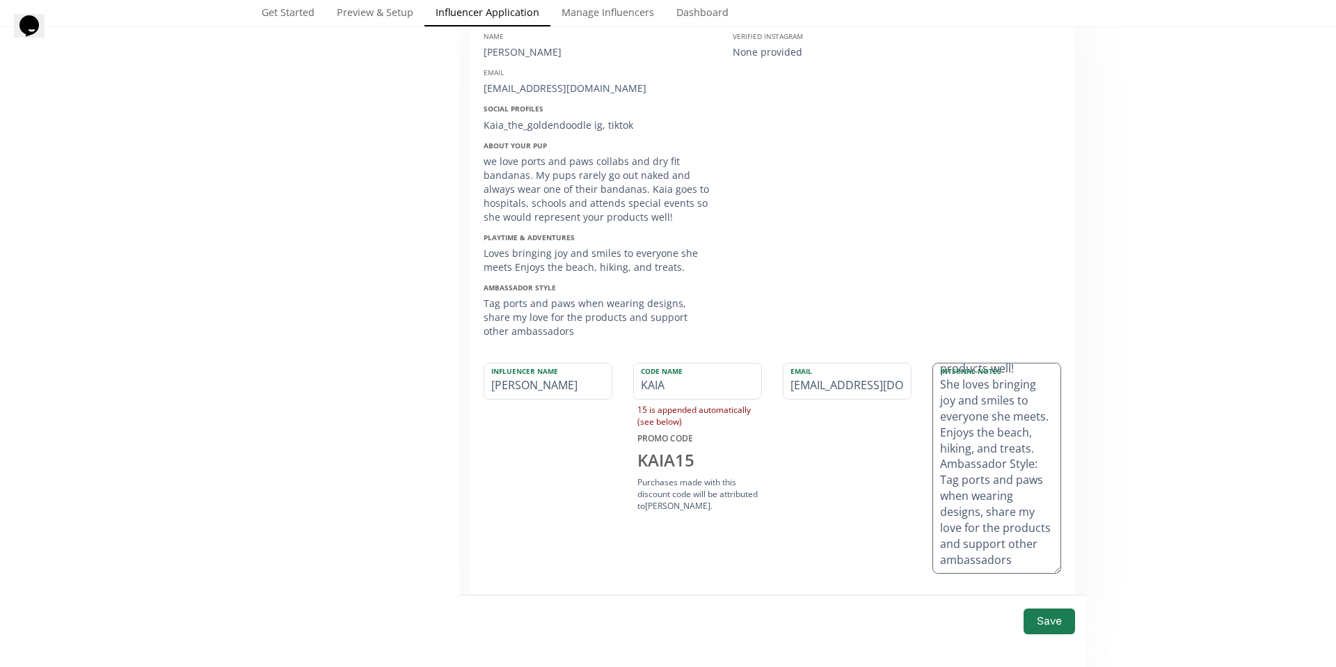
click at [1000, 572] on textarea "Social Profiles: Kaia_the_goldendoodle [PERSON_NAME] rarely goes out naked and …" at bounding box center [996, 467] width 127 height 209
type textarea "Social Profiles: Kaia_the_goldendoodle [PERSON_NAME] rarely goes out naked and …"
click at [1050, 625] on button "Save" at bounding box center [1049, 621] width 56 height 30
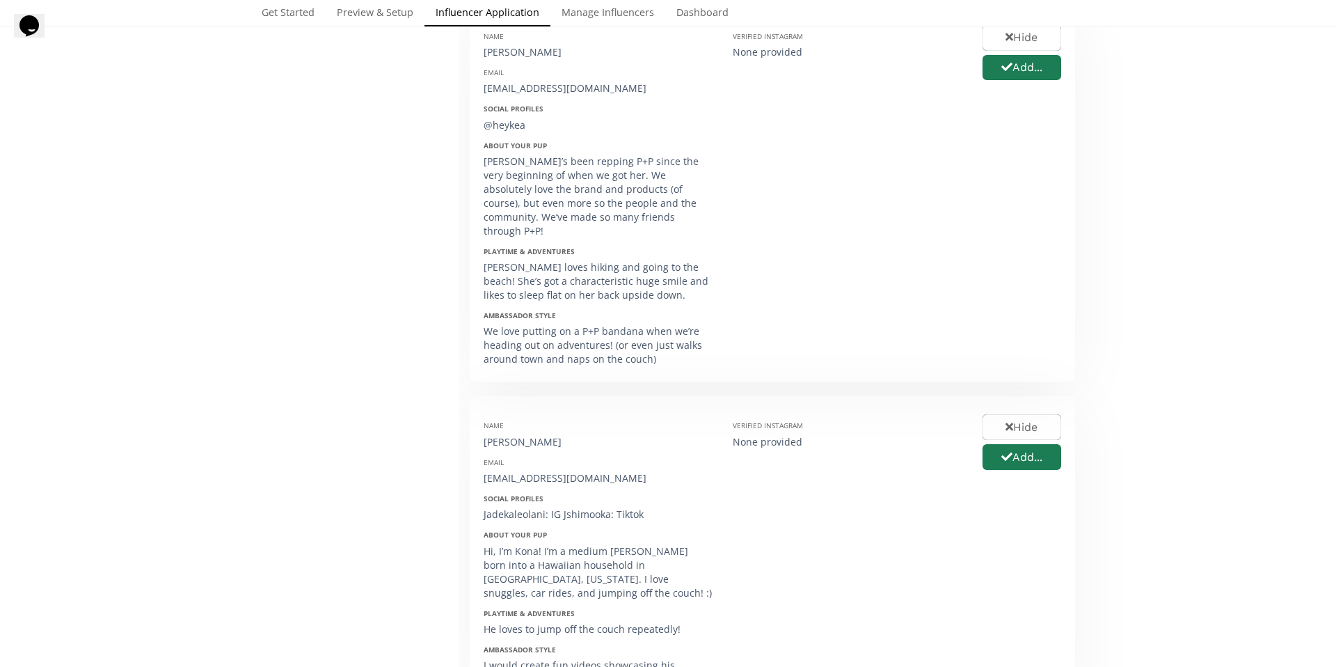
scroll to position [21, 0]
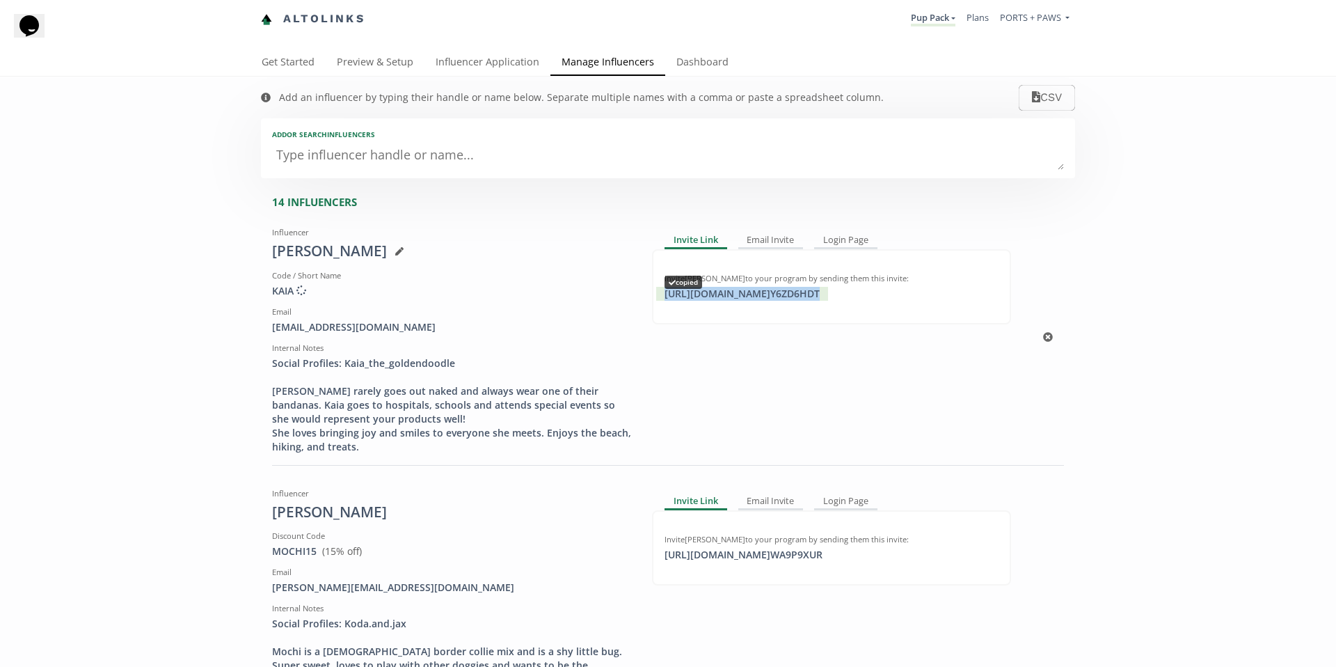
click at [804, 297] on div "https://app.altolinks.com/invite/ Y6ZD6HDT copied" at bounding box center [742, 294] width 172 height 14
drag, startPoint x: 382, startPoint y: 326, endPoint x: 245, endPoint y: 326, distance: 137.1
copy div "krissuehiro@gmail.com"
click at [490, 61] on link "Influencer Application" at bounding box center [487, 63] width 126 height 28
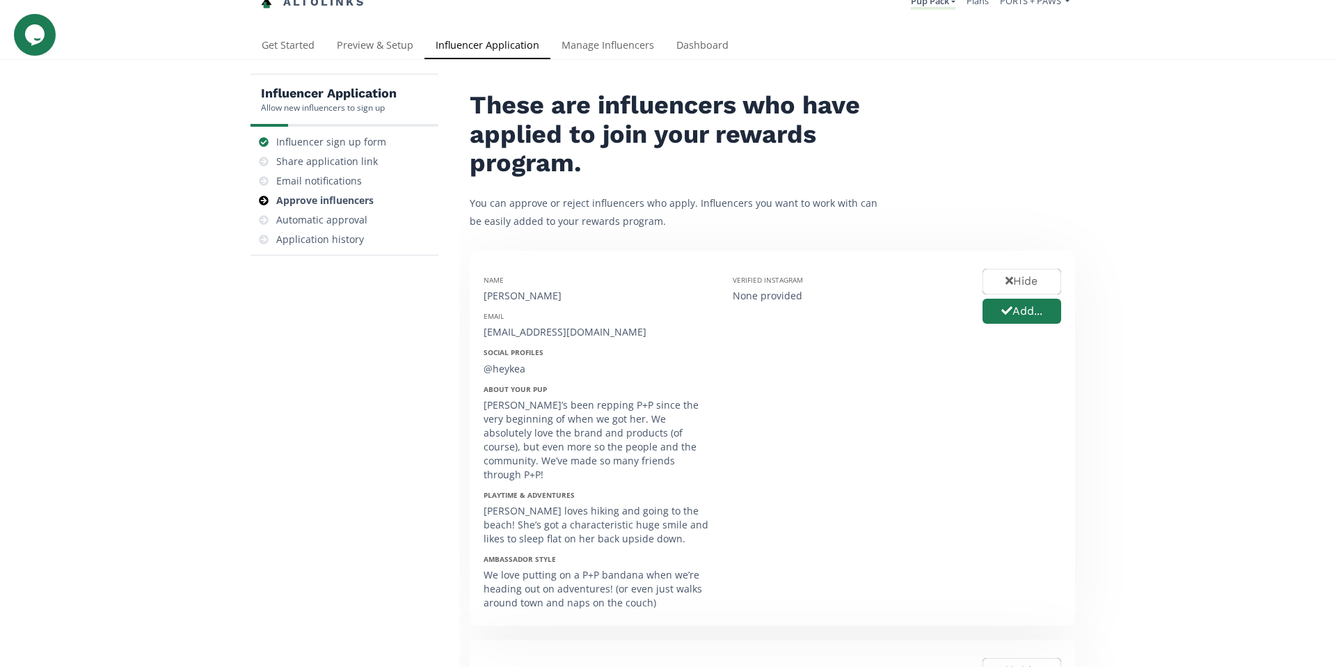
scroll to position [20, 0]
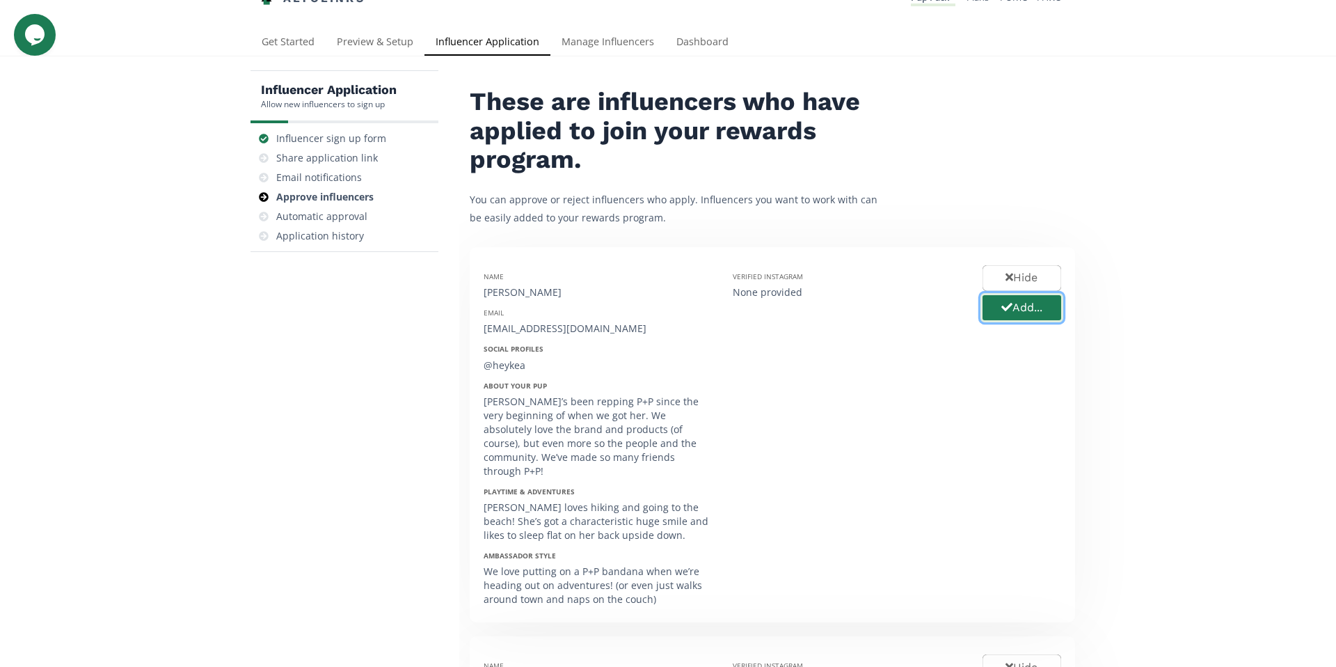
click at [1001, 309] on icon "button" at bounding box center [1006, 307] width 11 height 8
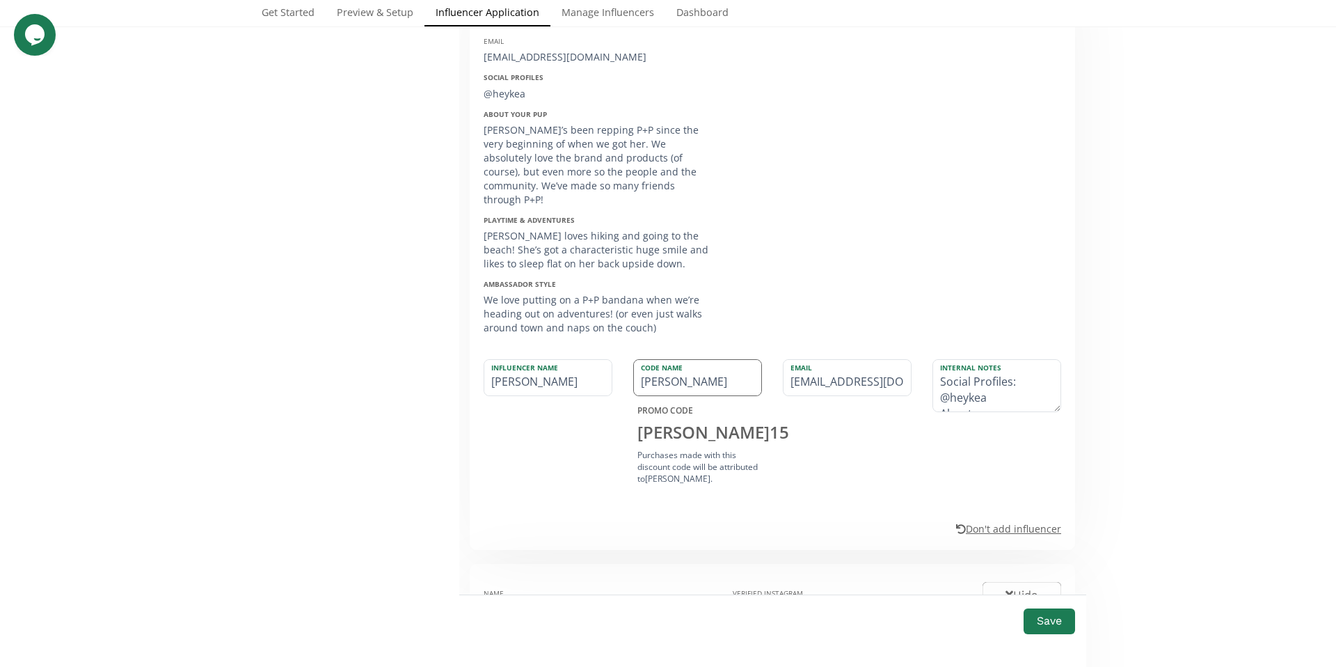
scroll to position [292, 0]
click at [653, 361] on input "[PERSON_NAME]" at bounding box center [697, 376] width 127 height 35
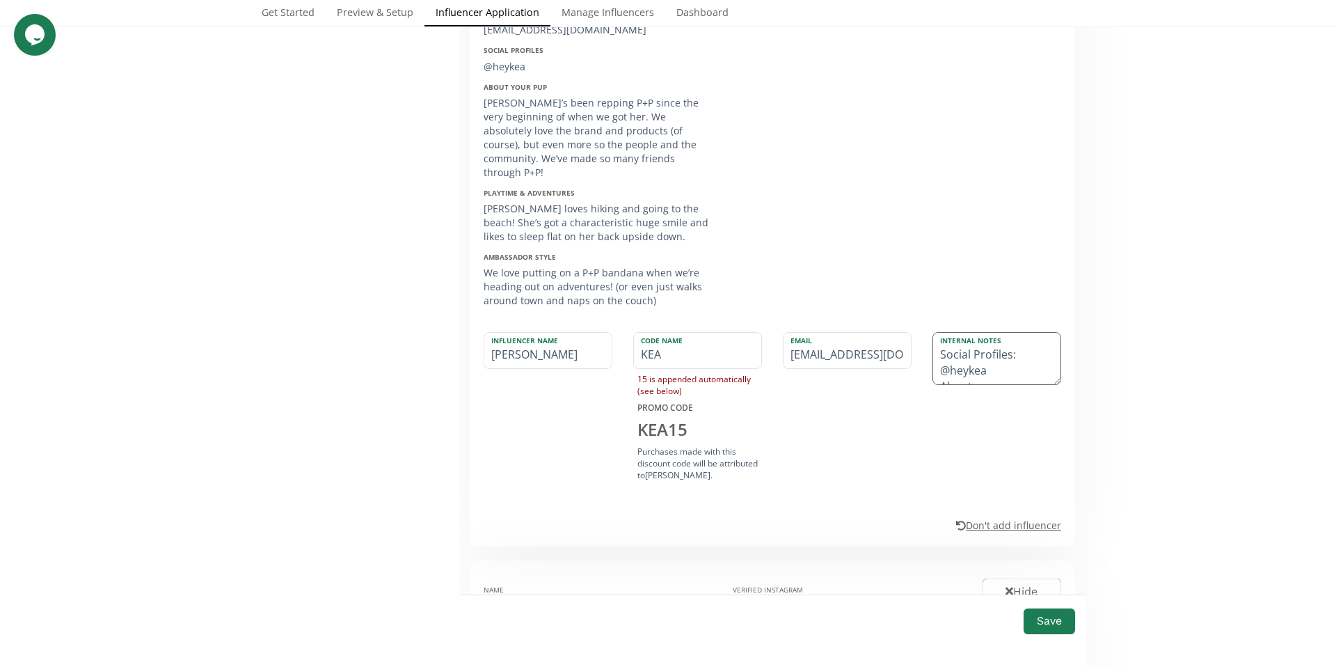
scroll to position [339, 0]
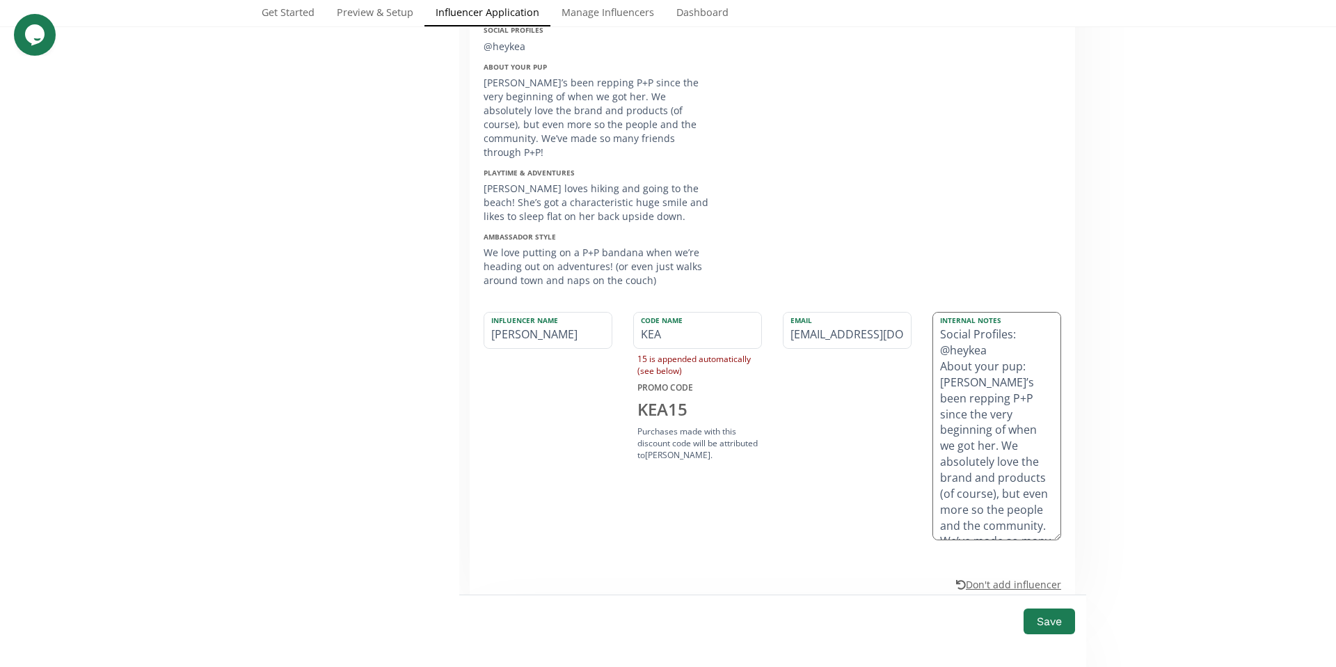
drag, startPoint x: 1051, startPoint y: 349, endPoint x: 1035, endPoint y: 501, distance: 153.2
click at [1045, 523] on textarea "Social Profiles: @heykea About your pup: Kea’s been repping P+P since the very …" at bounding box center [996, 425] width 127 height 227
type input "KEA"
click at [981, 402] on textarea "Social Profiles: @heykea About your pup: Kea’s been repping P+P since the very …" at bounding box center [996, 424] width 127 height 225
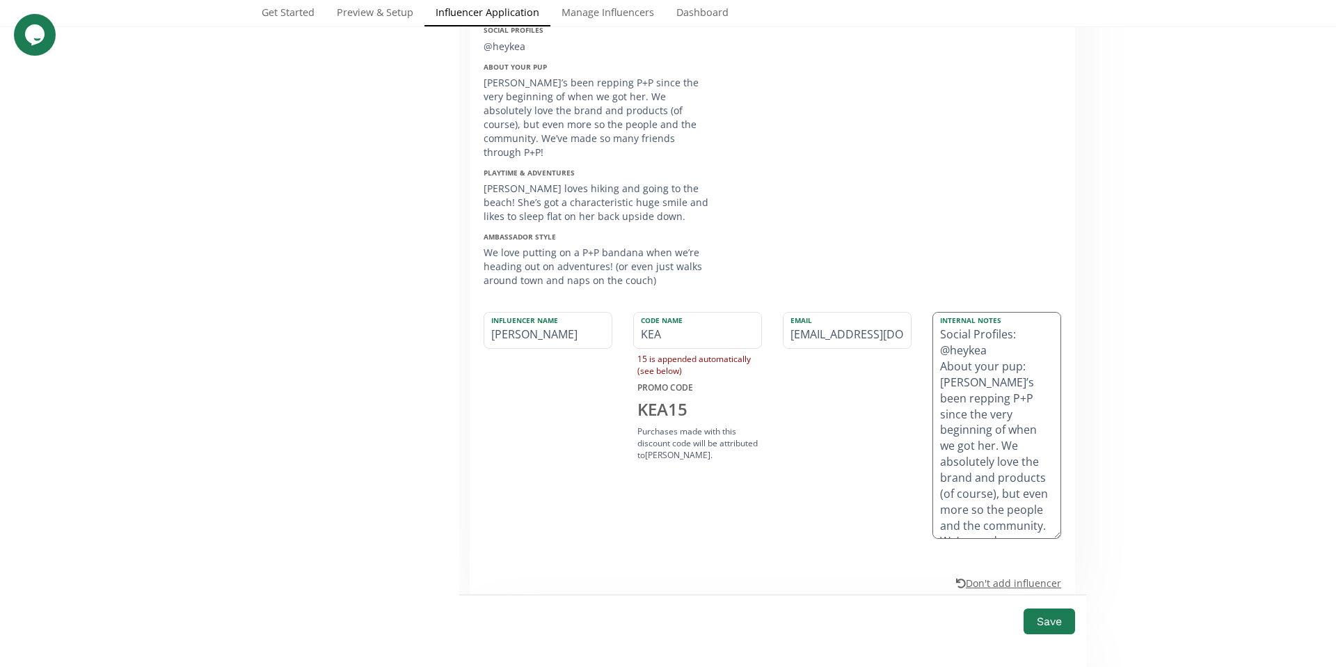
drag, startPoint x: 999, startPoint y: 393, endPoint x: 934, endPoint y: 358, distance: 73.5
click at [934, 358] on textarea "Social Profiles: @heykea About your pup: Kea’s been repping P+P since the very …" at bounding box center [996, 424] width 127 height 225
drag, startPoint x: 936, startPoint y: 431, endPoint x: 1041, endPoint y: 552, distance: 159.3
click at [1041, 552] on div "Influencer Name Kris Kokame Code Name KEA 15 is appended automatically (see bel…" at bounding box center [772, 446] width 577 height 287
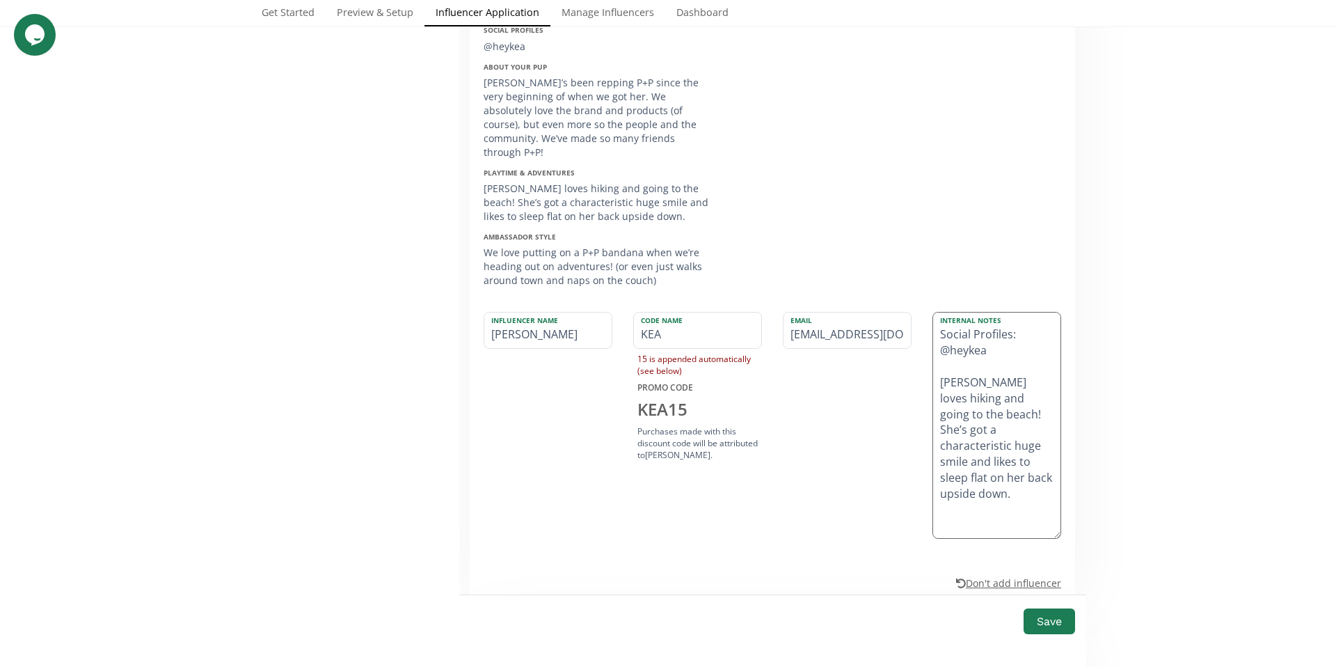
scroll to position [0, 0]
type textarea "Social Profiles: @heykea Kea loves hiking and going to the beach! She’s got a c…"
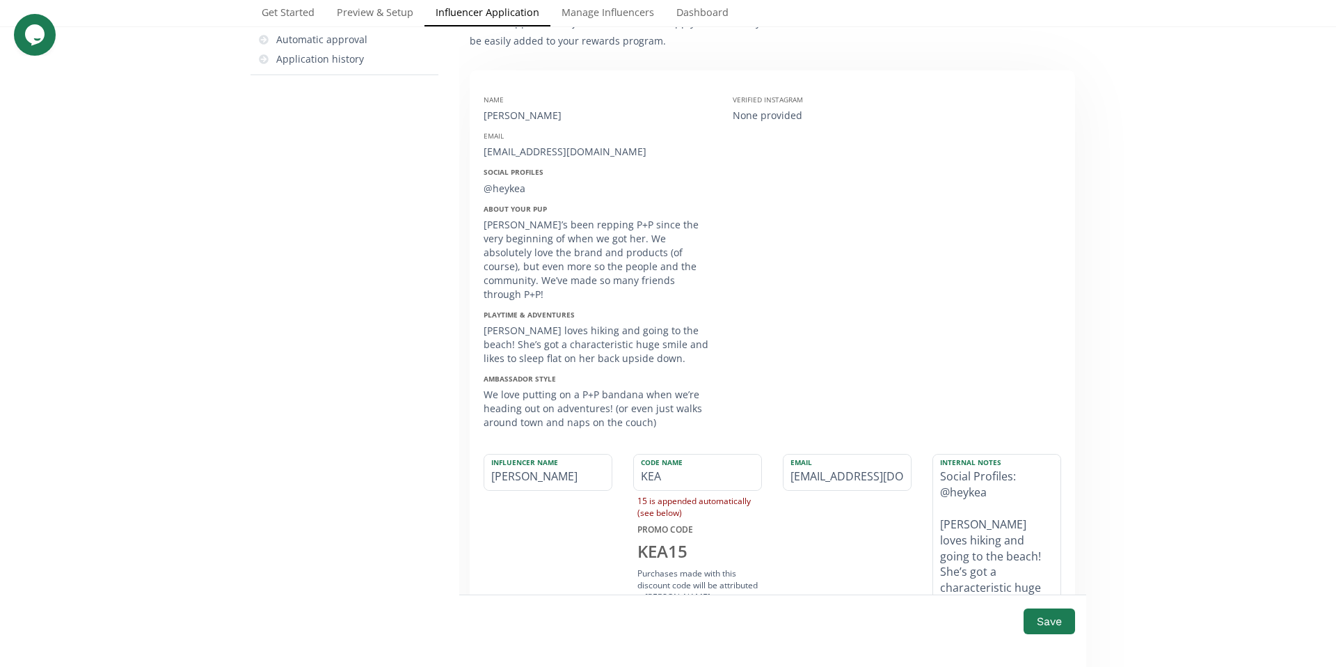
scroll to position [208, 0]
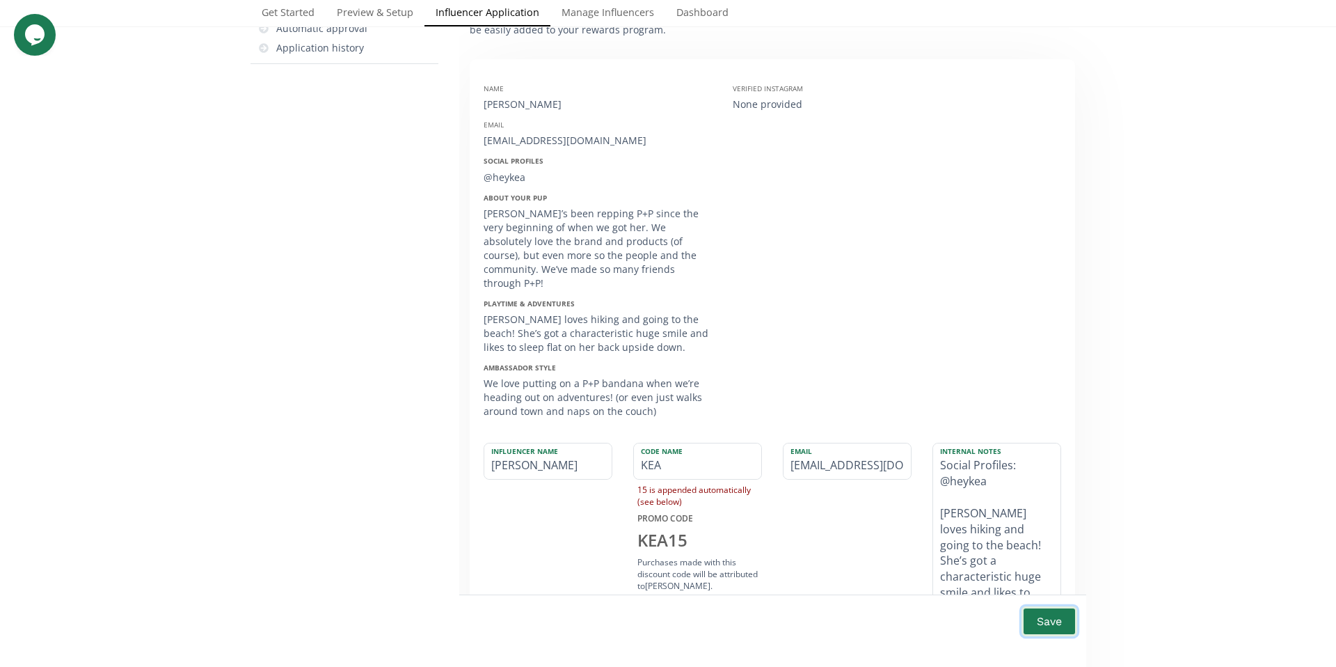
click at [1063, 623] on button "Save" at bounding box center [1049, 621] width 56 height 30
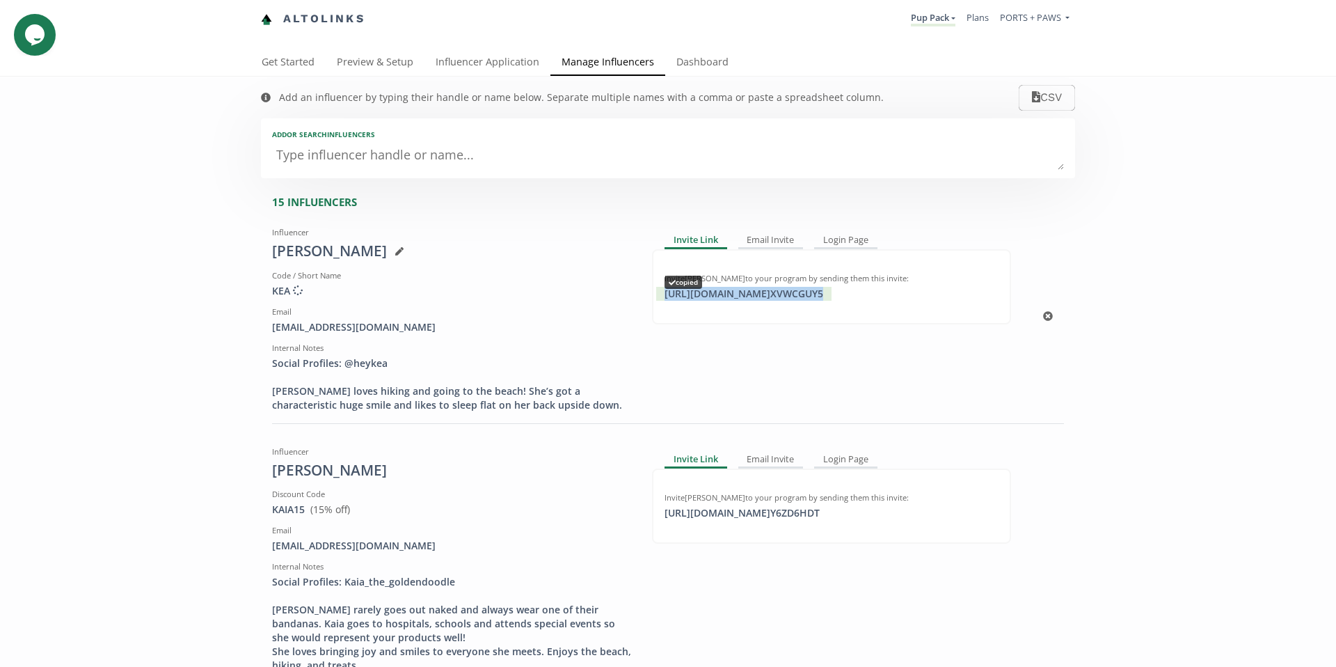
click at [813, 290] on div "[URL][DOMAIN_NAME] XVWCGUY5 copied" at bounding box center [743, 294] width 175 height 14
drag, startPoint x: 409, startPoint y: 329, endPoint x: 257, endPoint y: 326, distance: 152.4
click at [262, 326] on div "Influencer [PERSON_NAME] Code / Short Name KEA Creating discount code ... Email…" at bounding box center [452, 316] width 380 height 191
copy div "[EMAIL_ADDRESS][DOMAIN_NAME]"
click at [473, 63] on link "Influencer Application" at bounding box center [487, 63] width 126 height 28
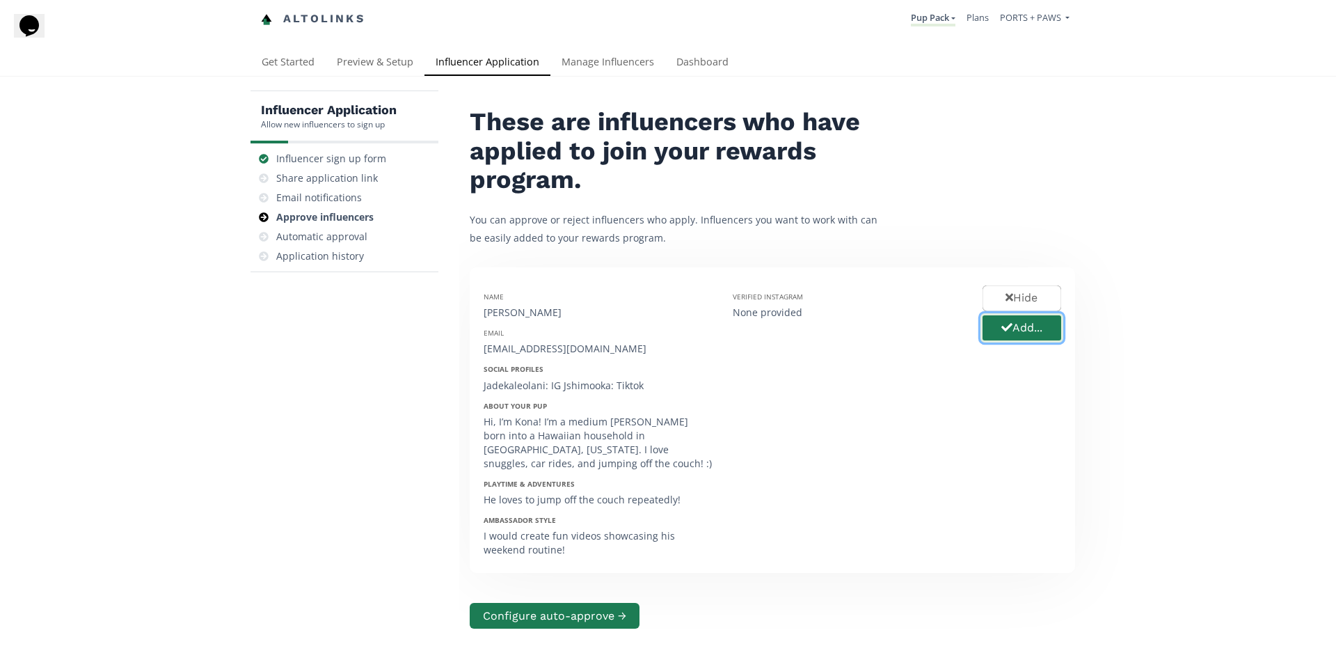
click at [1001, 332] on icon "button" at bounding box center [1006, 326] width 11 height 11
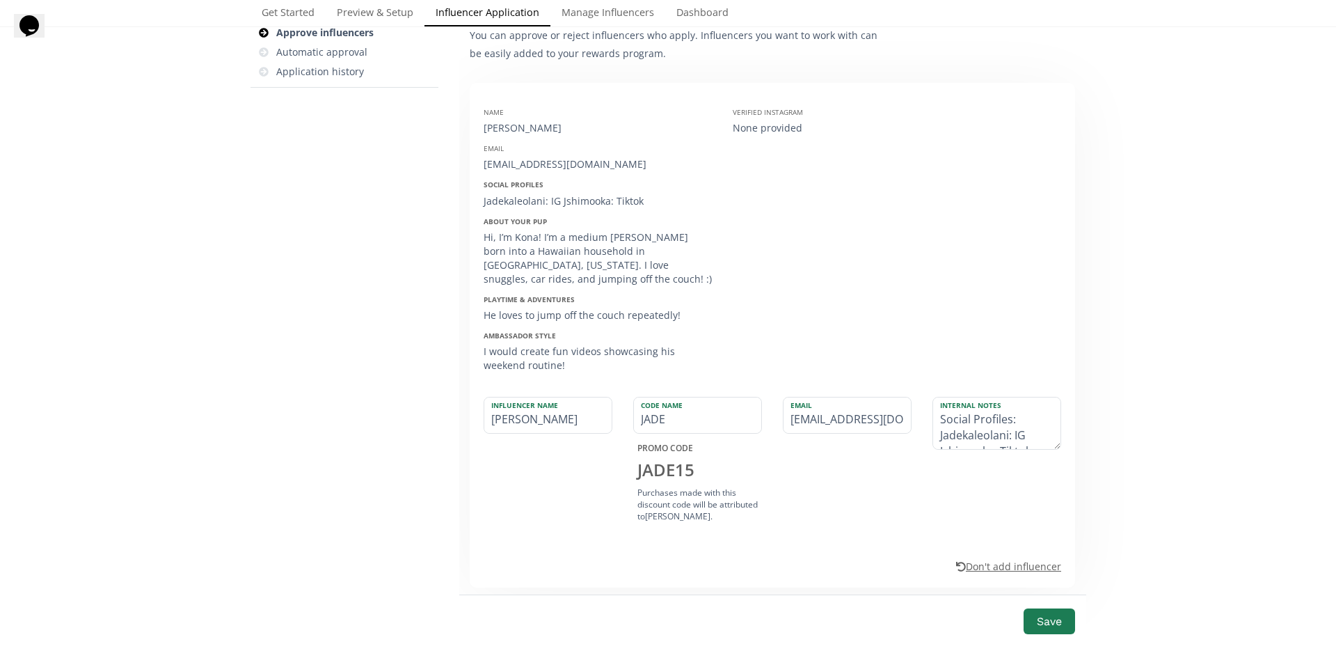
scroll to position [202, 0]
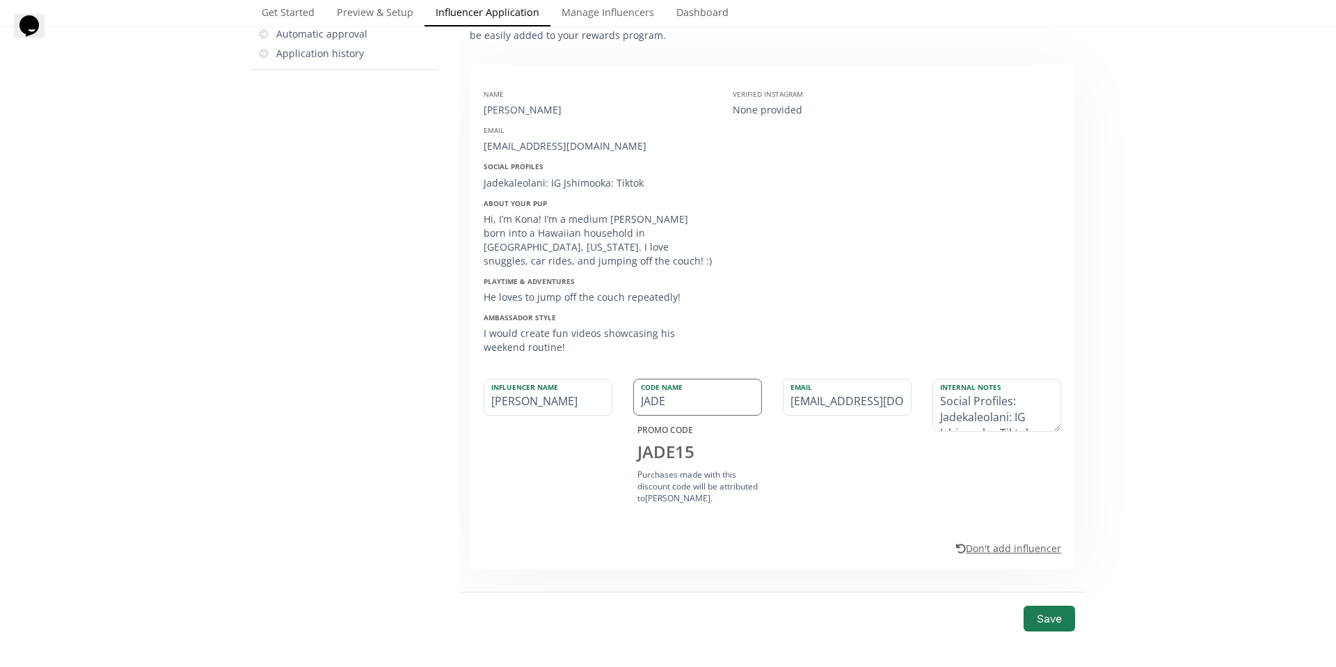
click at [650, 391] on input "JADE" at bounding box center [697, 396] width 127 height 35
type input "KONA"
click at [983, 379] on label "Internal Notes" at bounding box center [989, 385] width 113 height 13
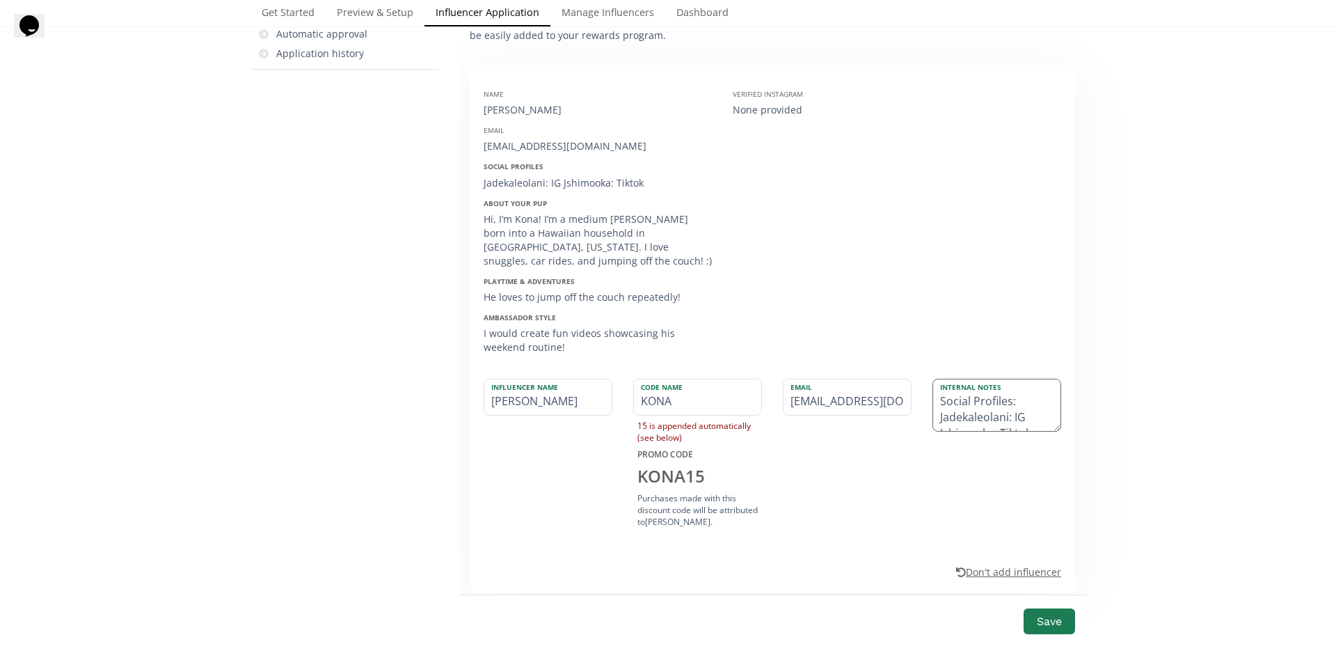
click at [939, 405] on textarea "Social Profiles: Jadekaleolani: IG Jshimooka: Tiktok About your pup: Hi, I’m Ko…" at bounding box center [996, 404] width 127 height 51
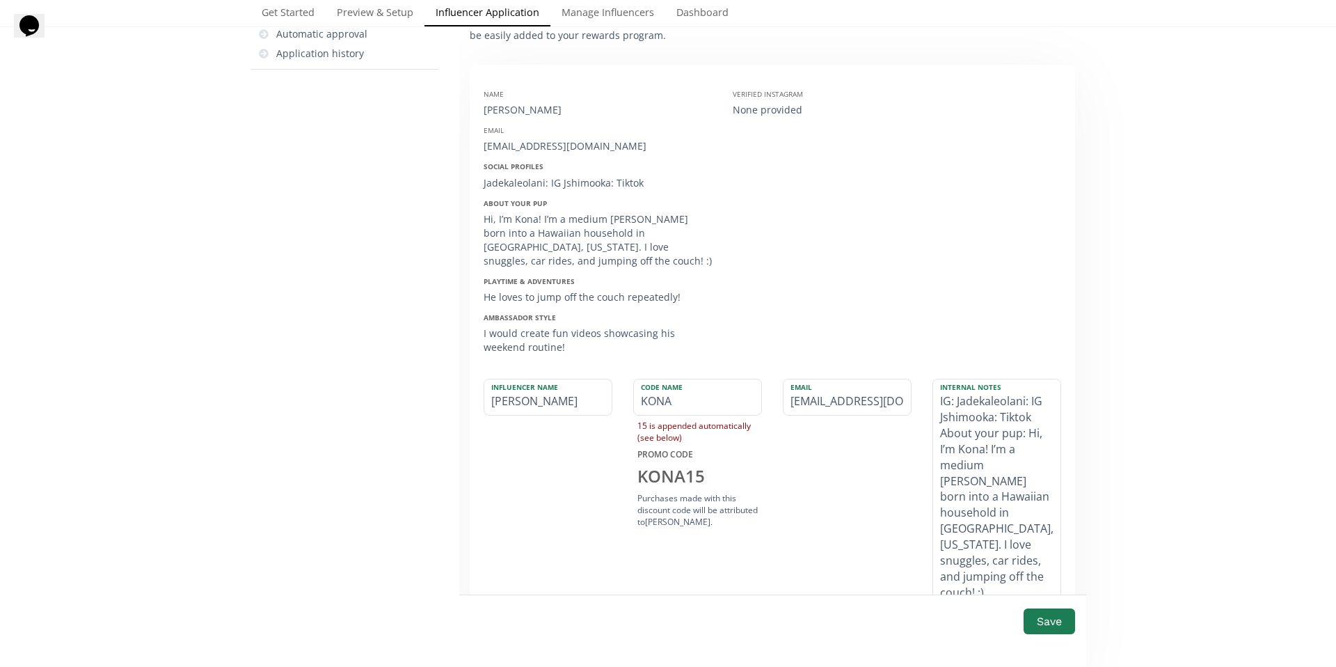
drag, startPoint x: 1052, startPoint y: 413, endPoint x: 1062, endPoint y: 593, distance: 179.8
click at [1062, 593] on div "Internal Notes IG: Jadekaleolani: IG Jshimooka: Tiktok About your pup: Hi, I’m …" at bounding box center [997, 496] width 150 height 237
drag, startPoint x: 1036, startPoint y: 386, endPoint x: 1023, endPoint y: 385, distance: 12.6
click at [1023, 385] on textarea "IG: Jadekaleolani: IG Jshimooka: Tiktok About your pup: Hi, I’m Kona! I’m a med…" at bounding box center [996, 494] width 127 height 230
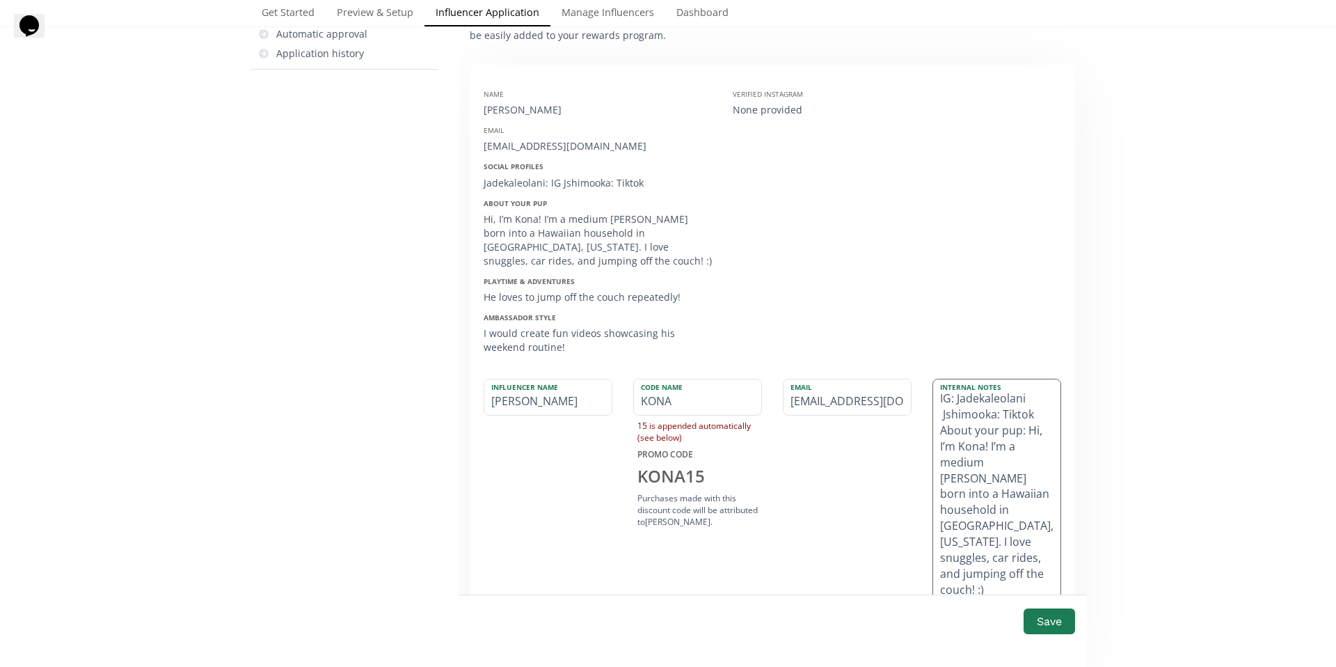
scroll to position [19, 0]
drag, startPoint x: 968, startPoint y: 399, endPoint x: 938, endPoint y: 406, distance: 31.2
click at [938, 406] on textarea "IG: Jadekaleolani Tiktok: Jshimooka: Tiktok About your pup: Hi, I’m Kona! I’m a…" at bounding box center [996, 494] width 127 height 230
drag, startPoint x: 952, startPoint y: 447, endPoint x: 934, endPoint y: 434, distance: 23.0
click at [934, 434] on textarea "IG: Jadekaleolani Tiktok: Jshimooka About your pup: Hi, I’m Kona! I’m a medium …" at bounding box center [996, 494] width 127 height 230
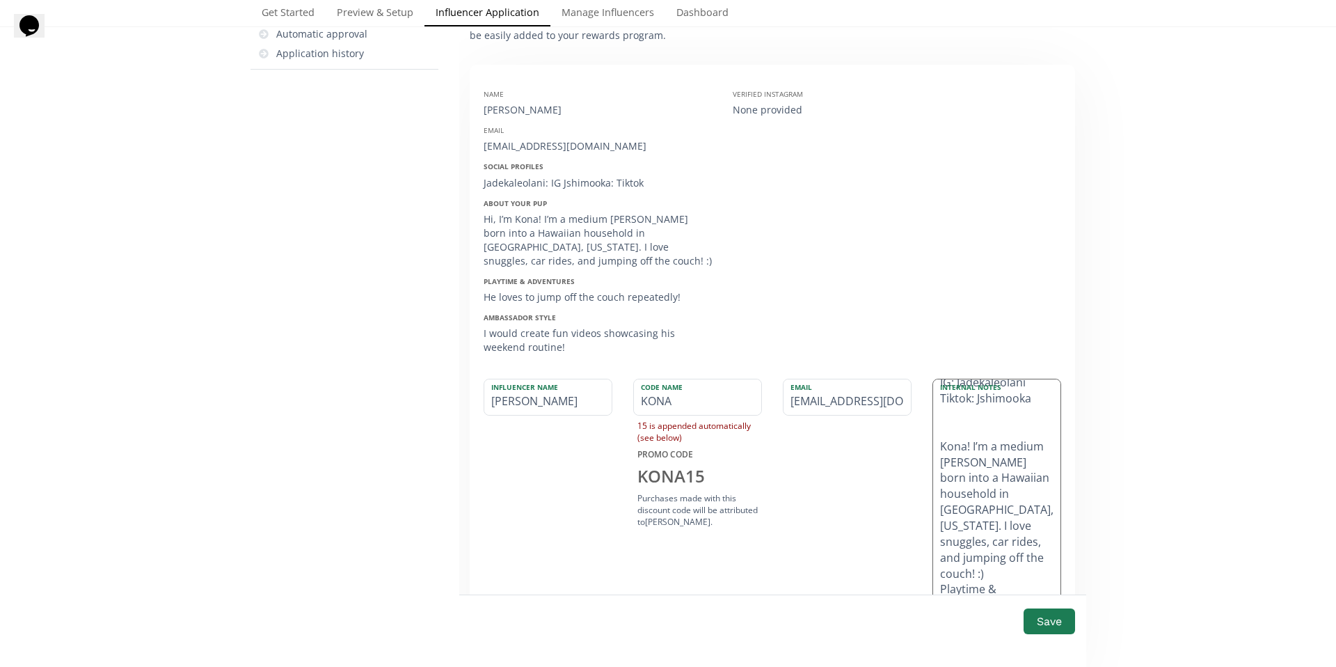
drag, startPoint x: 980, startPoint y: 433, endPoint x: 964, endPoint y: 436, distance: 16.2
click at [964, 436] on textarea "IG: Jadekaleolani Tiktok: Jshimooka Kona! I’m a medium Bernedoodle born into a …" at bounding box center [996, 494] width 127 height 230
click at [1023, 446] on textarea "IG: Jadekaleolani Tiktok: Jshimooka Kona is a medium Bernedoodle born into a Ha…" at bounding box center [996, 494] width 127 height 230
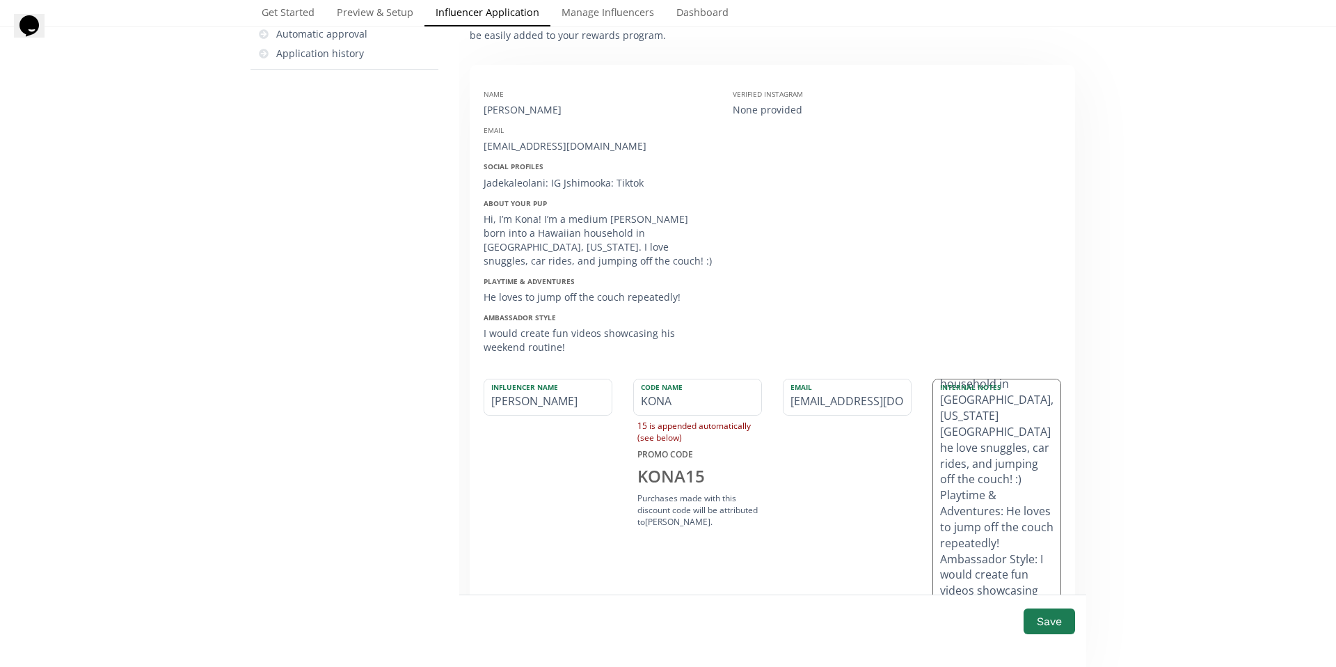
click at [1016, 441] on textarea "IG: Jadekaleolani Tiktok: Jshimooka Kona is a medium Bernedoodle born into a Ha…" at bounding box center [996, 494] width 127 height 230
drag, startPoint x: 1016, startPoint y: 436, endPoint x: 1008, endPoint y: 438, distance: 8.5
click at [1008, 438] on textarea "IG: Jadekaleolani Tiktok: Jshimooka Kona is a medium Bernedoodle born into a Ha…" at bounding box center [996, 494] width 127 height 230
drag, startPoint x: 941, startPoint y: 452, endPoint x: 996, endPoint y: 465, distance: 56.5
click at [996, 465] on textarea "IG: Jadekaleolani Tiktok: Jshimooka Kona is a medium Bernedoodle born into a Ha…" at bounding box center [996, 494] width 127 height 230
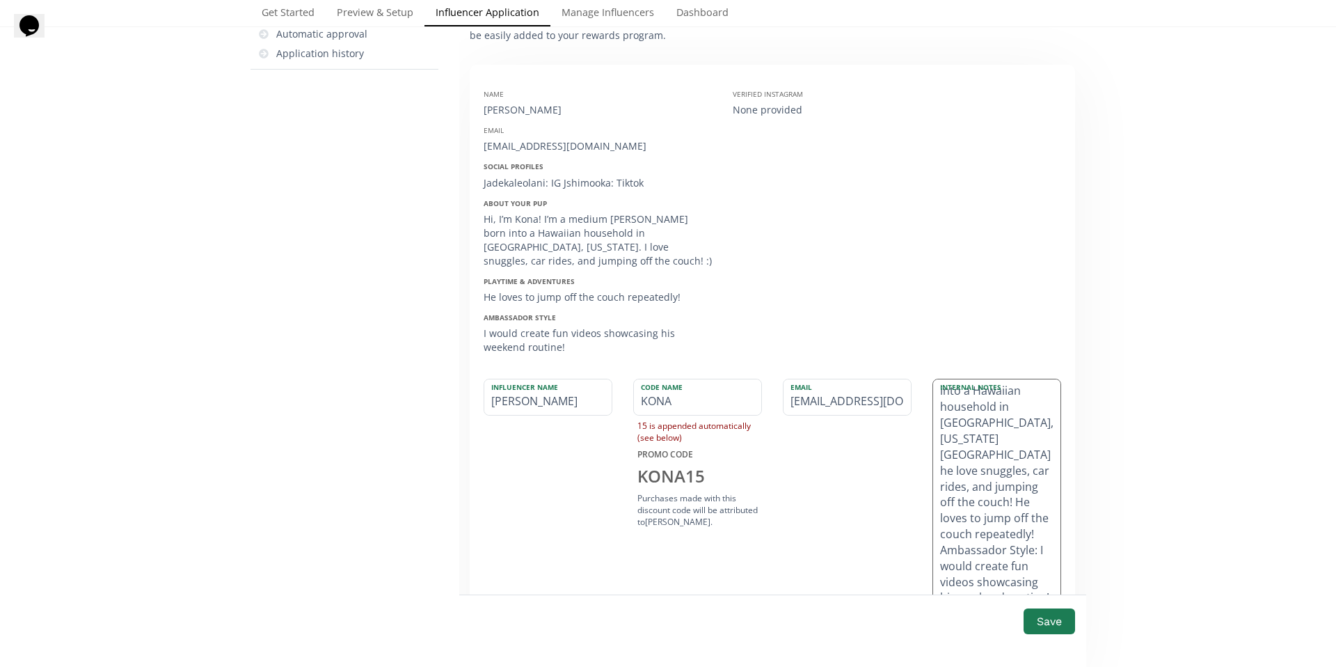
scroll to position [107, 0]
drag, startPoint x: 936, startPoint y: 522, endPoint x: 1015, endPoint y: 580, distance: 97.7
click at [1015, 580] on textarea "IG: Jadekaleolani Tiktok: Jshimooka Kona is a medium Bernedoodle born into a Ha…" at bounding box center [996, 494] width 127 height 230
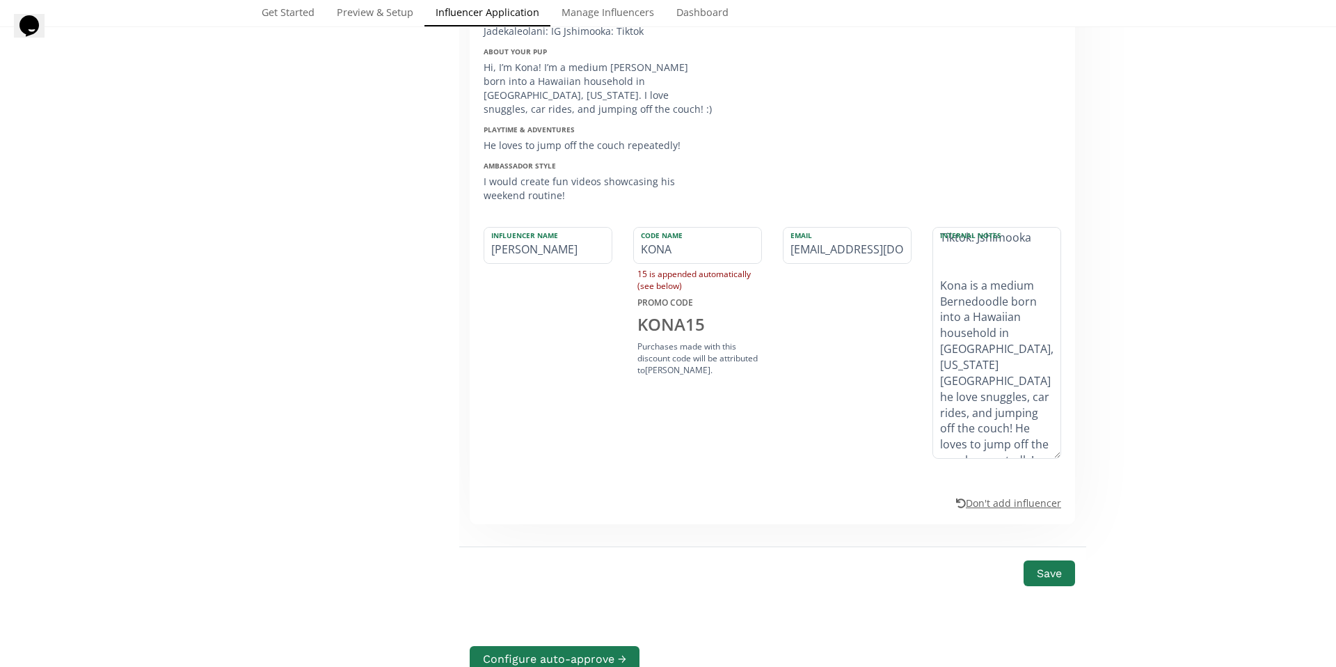
scroll to position [355, 0]
type textarea "IG: Jadekaleolani Tiktok: Jshimooka Kona is a medium Bernedoodle born into a Ha…"
click at [1026, 557] on button "Save" at bounding box center [1049, 572] width 56 height 30
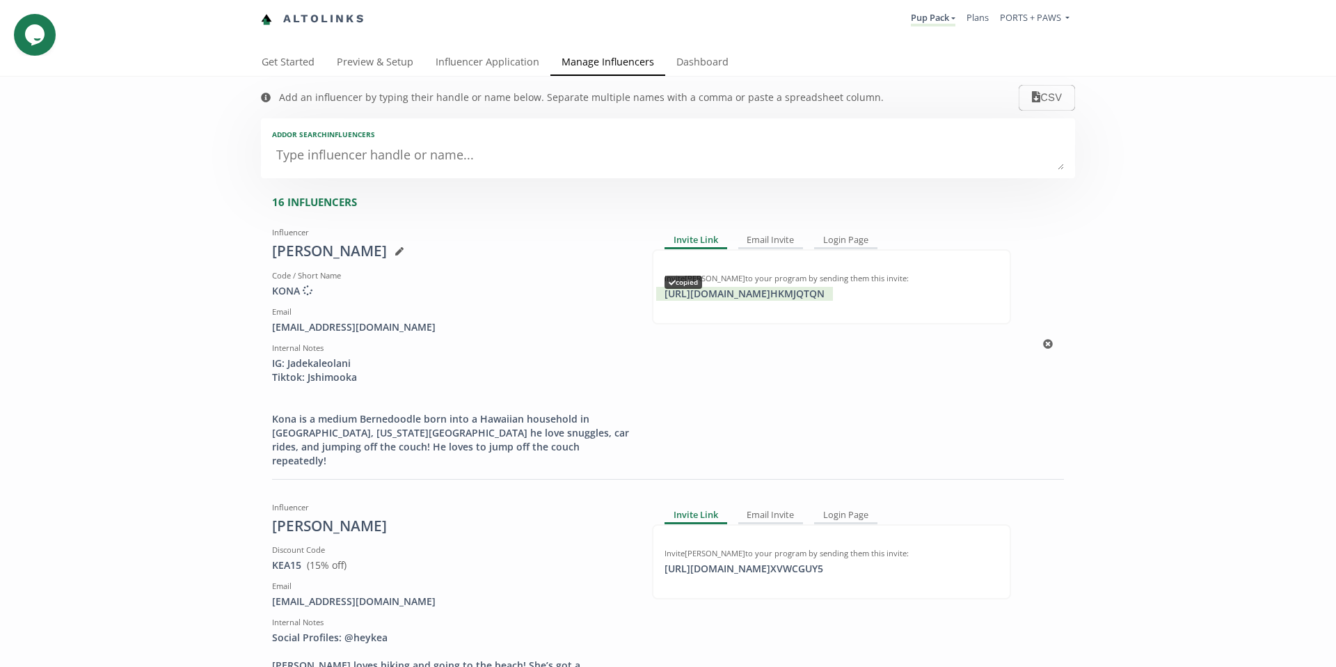
click at [766, 293] on div "[URL][DOMAIN_NAME] HKMJQTQN copied" at bounding box center [744, 294] width 177 height 14
drag, startPoint x: 402, startPoint y: 323, endPoint x: 271, endPoint y: 319, distance: 130.9
click at [272, 320] on div "[EMAIL_ADDRESS][DOMAIN_NAME]" at bounding box center [451, 327] width 359 height 14
copy div "[EMAIL_ADDRESS][DOMAIN_NAME]"
click at [701, 63] on link "Dashboard" at bounding box center [702, 63] width 74 height 28
